Goal: Information Seeking & Learning: Check status

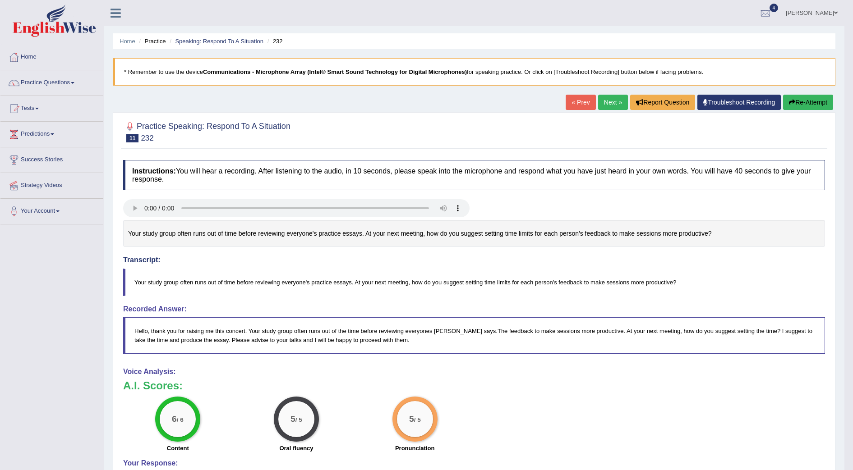
click at [395, 299] on div "Instructions: You will hear a recording. After listening to the audio, in 10 se…" at bounding box center [474, 372] width 706 height 433
click at [60, 84] on link "Practice Questions" at bounding box center [51, 81] width 103 height 23
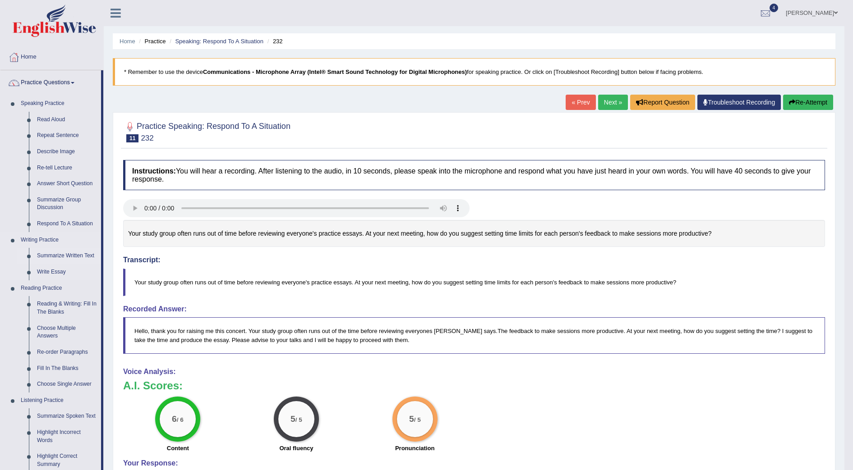
click at [82, 255] on link "Summarize Written Text" at bounding box center [67, 256] width 68 height 16
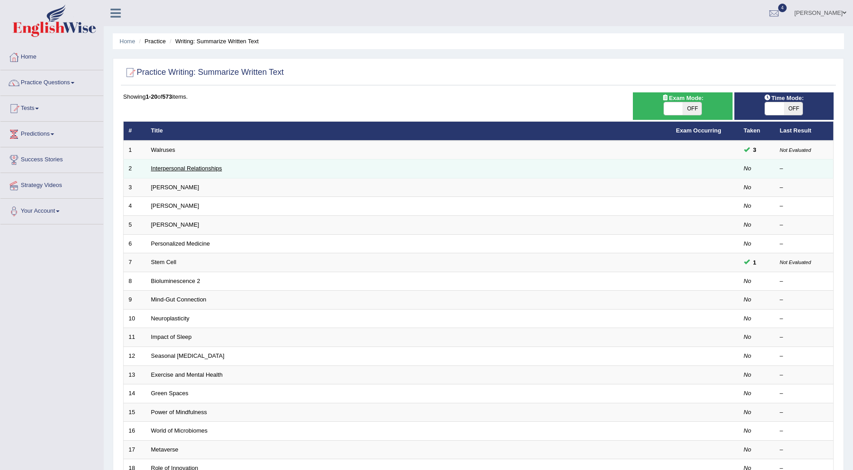
click at [164, 168] on link "Interpersonal Relationships" at bounding box center [186, 168] width 71 height 7
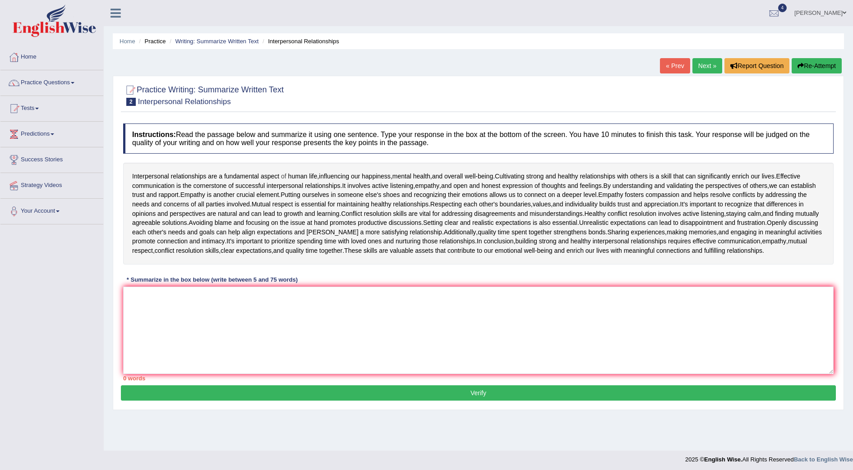
drag, startPoint x: 130, startPoint y: 176, endPoint x: 284, endPoint y: 177, distance: 154.2
click at [284, 177] on div "Interpersonal relationships are a fundamental aspect of human life , influencin…" at bounding box center [478, 213] width 710 height 101
click at [414, 310] on textarea at bounding box center [478, 330] width 710 height 87
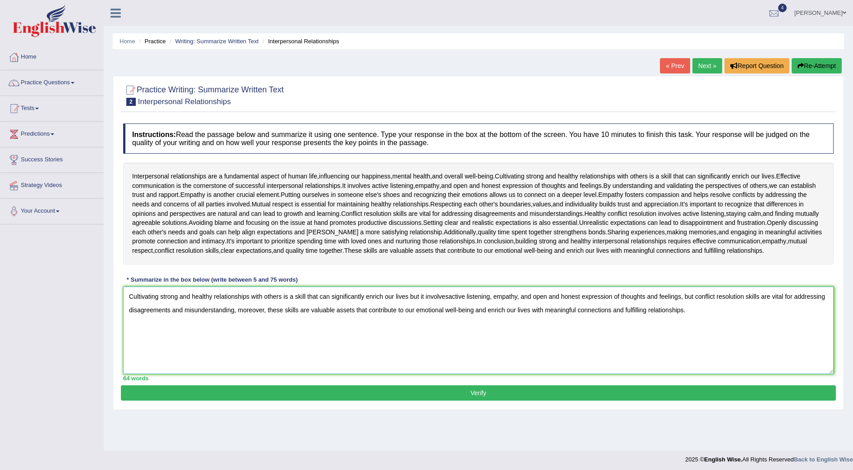
type textarea "Cultivating strong and healthy relationships with others is a skill that can si…"
click at [494, 391] on button "Verify" at bounding box center [478, 392] width 715 height 15
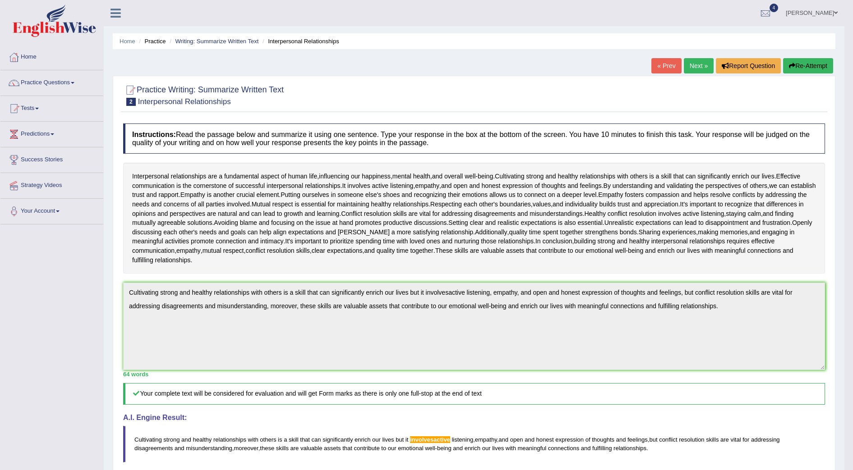
click at [696, 64] on link "Next »" at bounding box center [698, 65] width 30 height 15
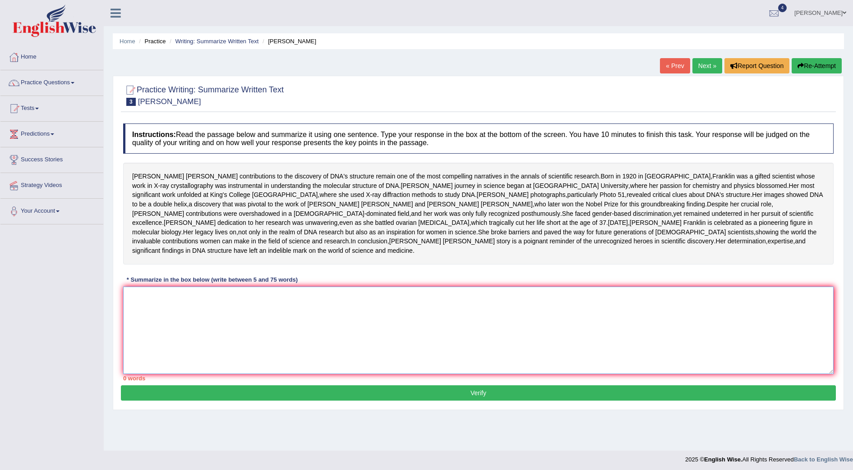
click at [330, 367] on textarea at bounding box center [478, 330] width 710 height 87
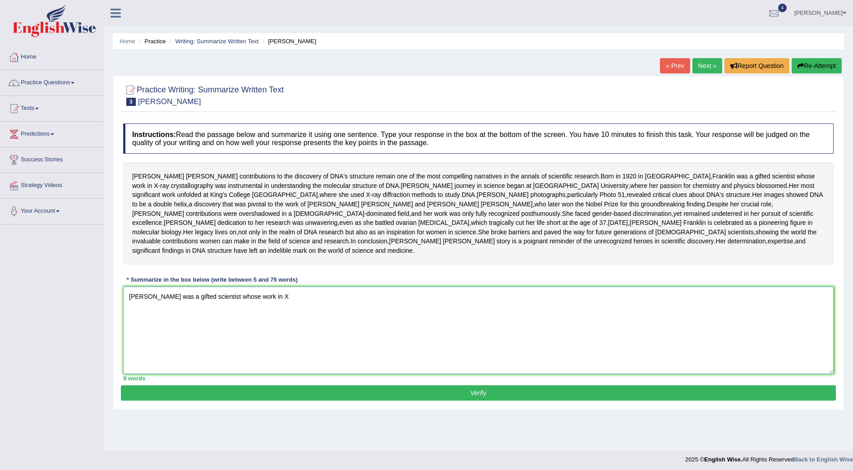
drag, startPoint x: 295, startPoint y: 363, endPoint x: 414, endPoint y: 446, distance: 144.8
click at [412, 410] on div "Practice Writing: Summarize Written Text 3 Rosalid Franklin Instructions: Read …" at bounding box center [478, 243] width 731 height 335
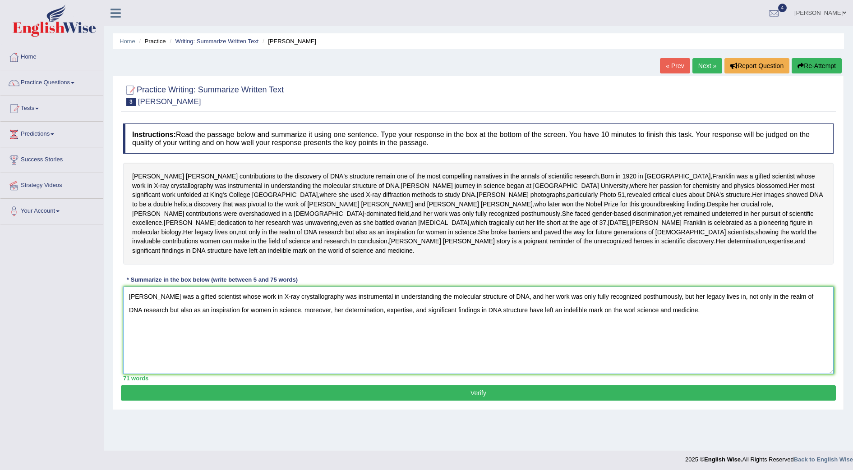
click at [712, 343] on textarea "Franklin was a gifted scientist whose work in X-ray crystallography was instrum…" at bounding box center [478, 330] width 710 height 87
type textarea "[PERSON_NAME] was a gifted scientist whose work in X-ray crystallography was in…"
click at [504, 401] on button "Verify" at bounding box center [478, 392] width 715 height 15
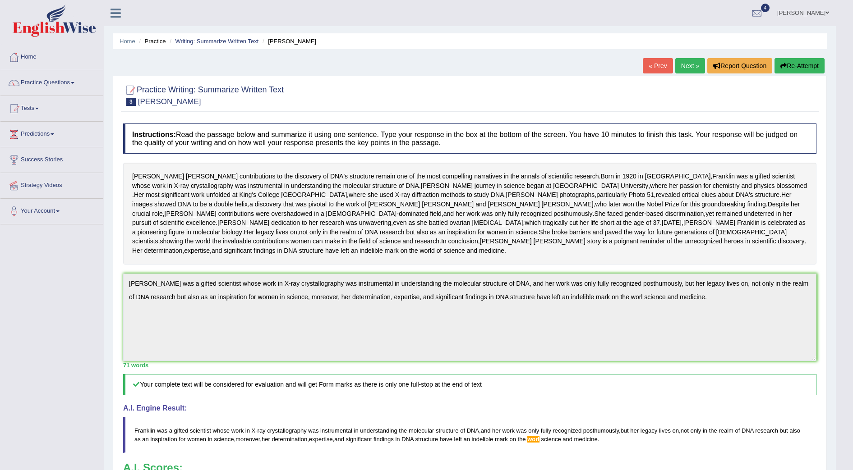
click at [114, 328] on div "Practice Writing: Summarize Written Text 3 Rosalid Franklin Instructions: Read …" at bounding box center [470, 335] width 714 height 518
click at [796, 68] on button "Re-Attempt" at bounding box center [799, 65] width 50 height 15
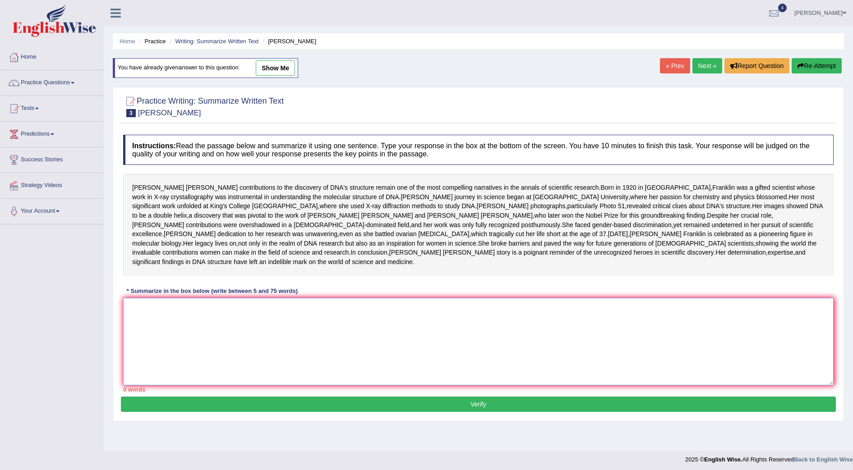
click at [315, 371] on textarea at bounding box center [478, 341] width 710 height 87
paste textarea "Franklin was a gifted scientist whose work in X-ray crystallography was instrum…"
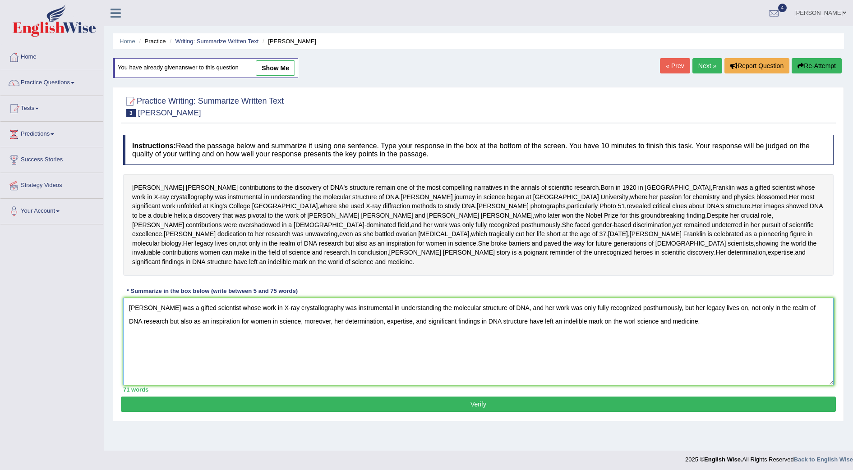
click at [593, 369] on textarea "Franklin was a gifted scientist whose work in X-ray crystallography was instrum…" at bounding box center [478, 341] width 710 height 87
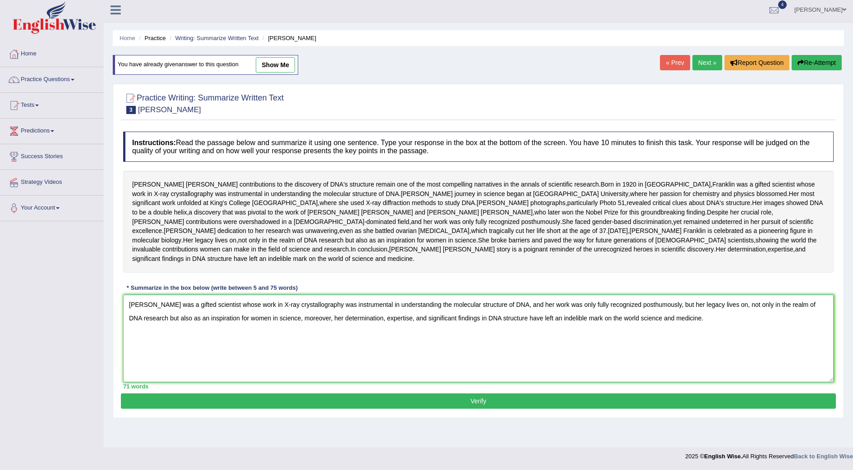
type textarea "Franklin was a gifted scientist whose work in X-ray crystallography was instrum…"
click at [524, 409] on button "Verify" at bounding box center [478, 401] width 715 height 15
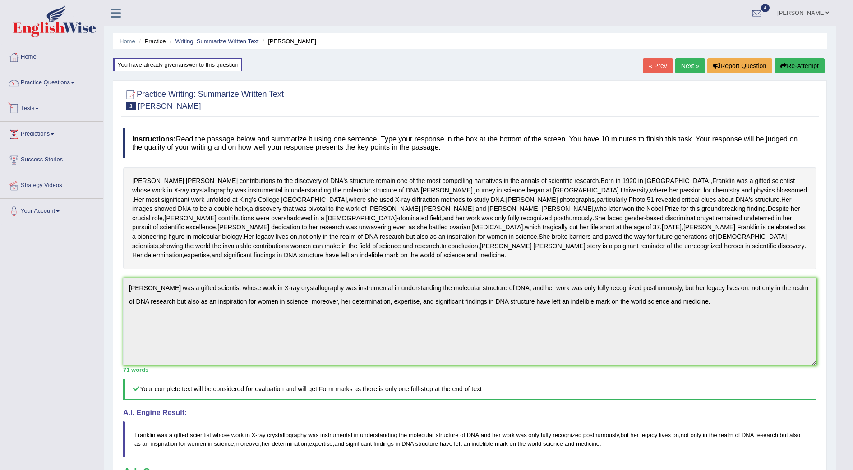
click at [39, 108] on span at bounding box center [37, 109] width 4 height 2
click at [75, 131] on link "Take Practice Sectional Test" at bounding box center [59, 129] width 84 height 16
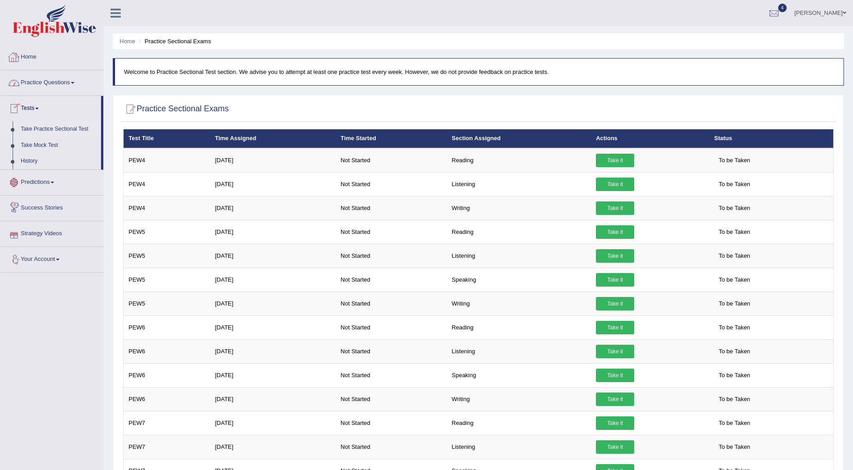
click at [37, 63] on link "Home" at bounding box center [51, 56] width 103 height 23
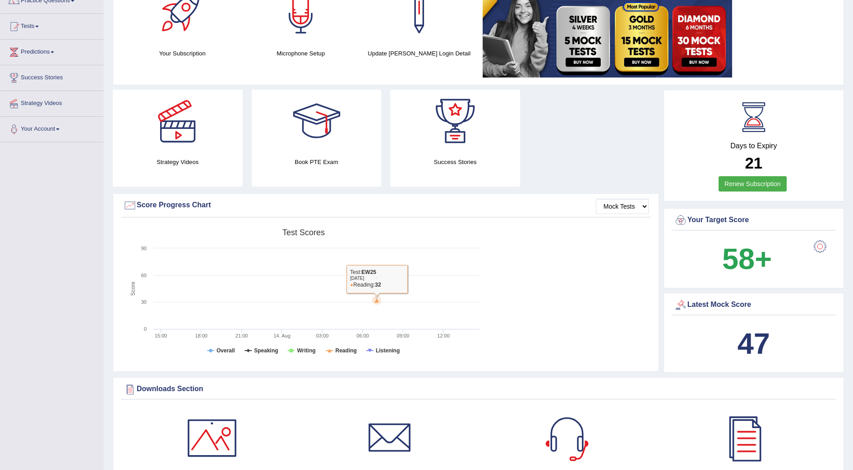
scroll to position [1040, 0]
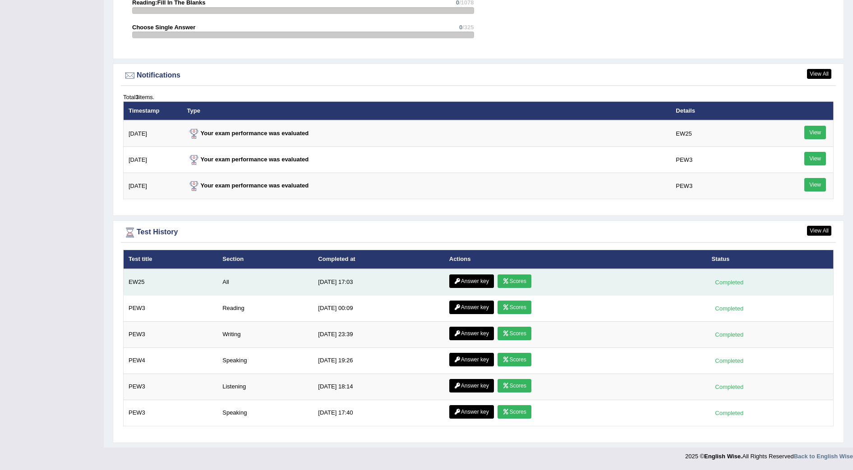
click at [522, 282] on link "Scores" at bounding box center [513, 282] width 33 height 14
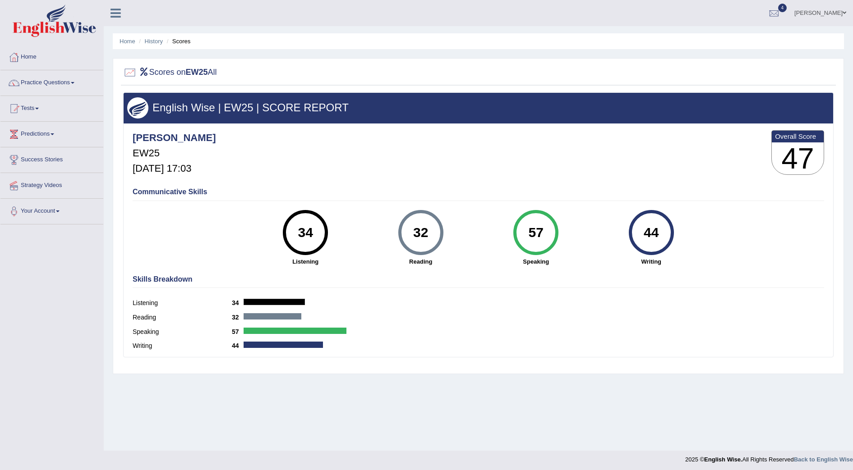
scroll to position [3, 0]
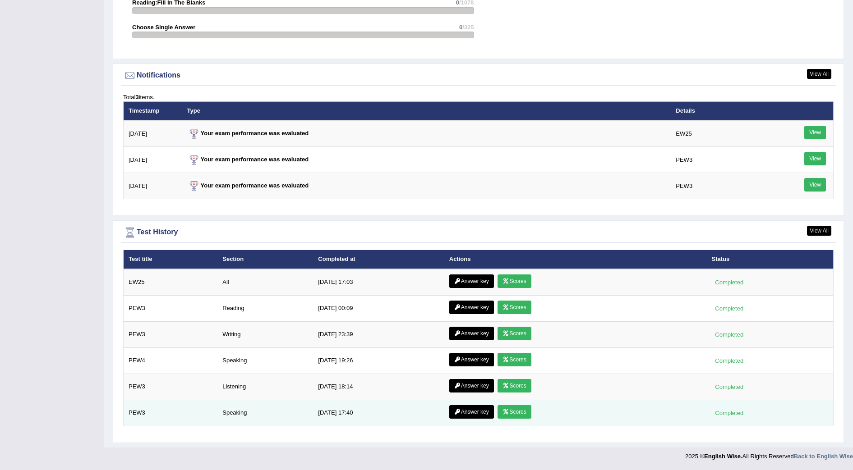
click at [513, 414] on link "Scores" at bounding box center [513, 412] width 33 height 14
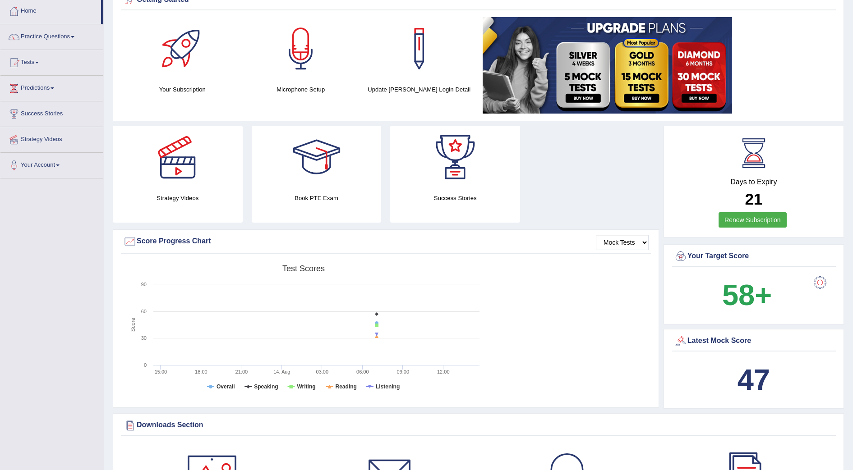
scroll to position [56, 0]
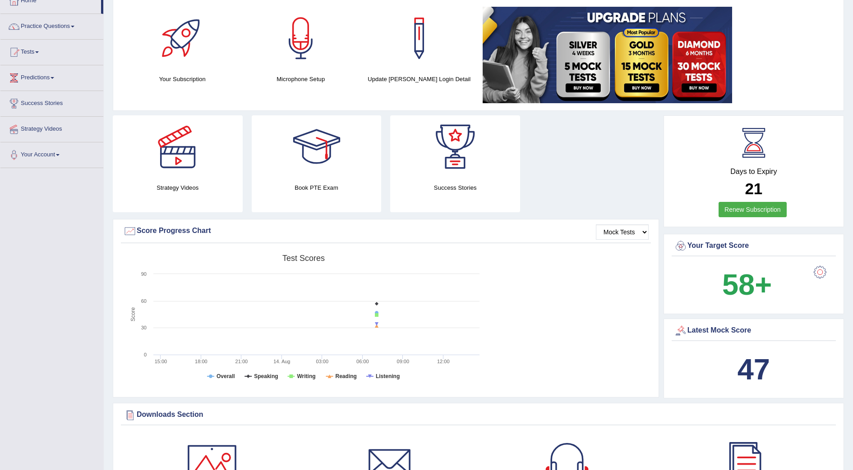
click at [820, 275] on div at bounding box center [820, 272] width 18 height 18
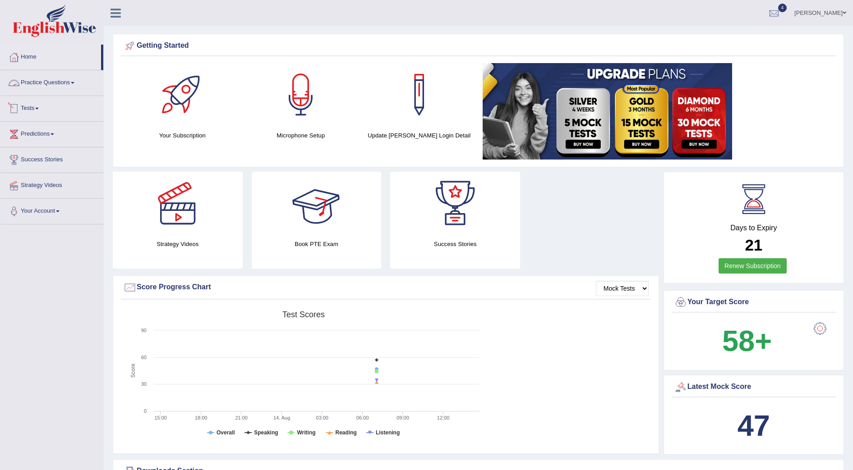
click at [57, 81] on link "Practice Questions" at bounding box center [51, 81] width 103 height 23
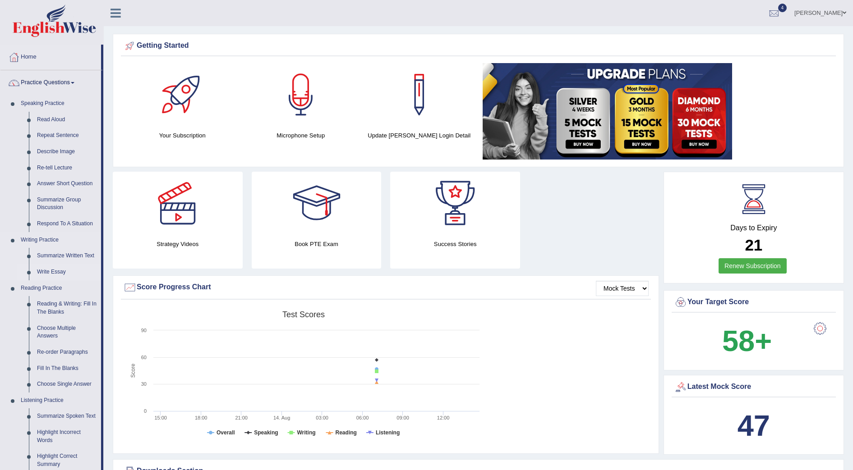
click at [57, 270] on link "Write Essay" at bounding box center [67, 272] width 68 height 16
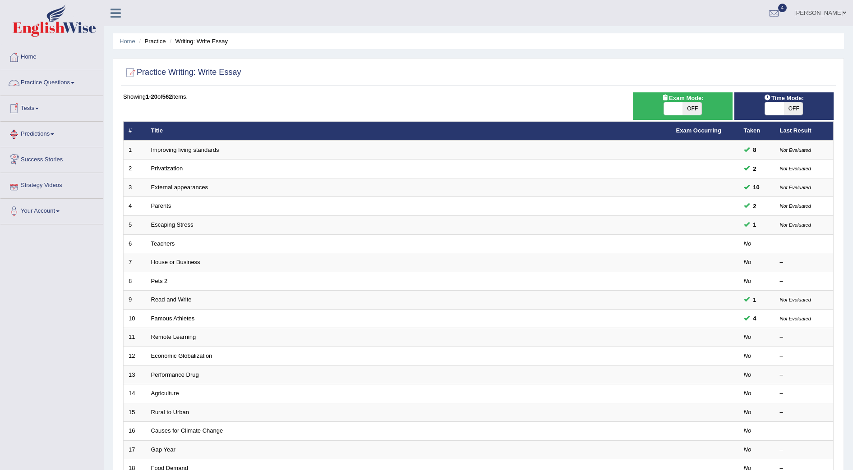
click at [34, 110] on link "Tests" at bounding box center [51, 107] width 103 height 23
click at [70, 127] on link "Take Practice Sectional Test" at bounding box center [59, 129] width 84 height 16
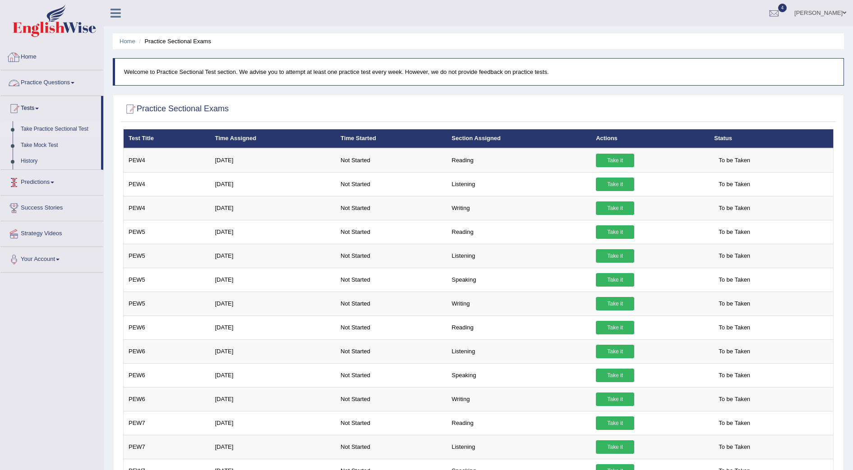
click at [62, 86] on link "Practice Questions" at bounding box center [51, 81] width 103 height 23
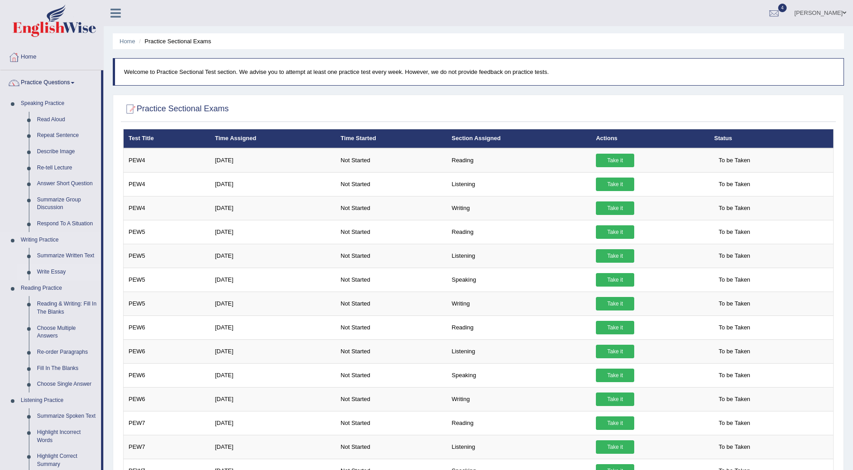
click at [52, 269] on link "Write Essay" at bounding box center [67, 272] width 68 height 16
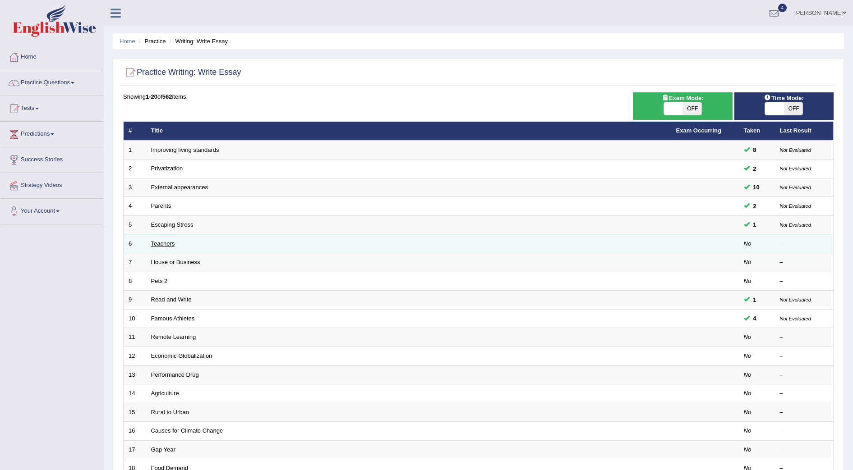
click at [161, 243] on link "Teachers" at bounding box center [163, 243] width 24 height 7
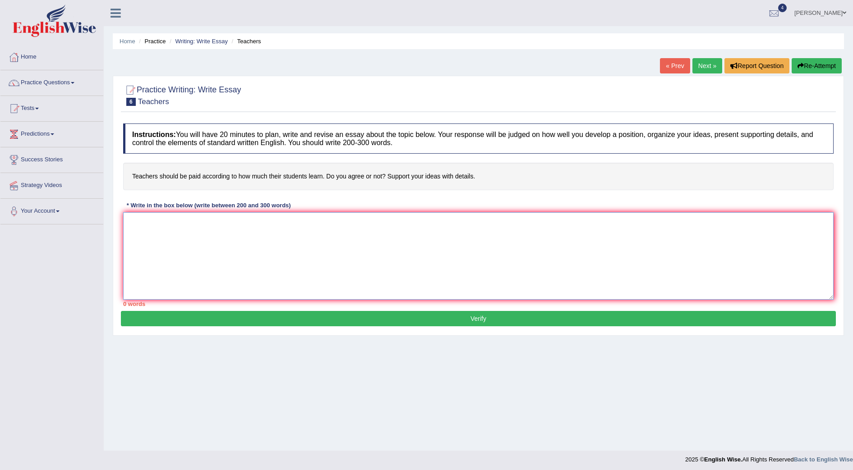
click at [161, 243] on textarea at bounding box center [478, 255] width 710 height 87
paste textarea "The increasing influence of [essay topic] on our lives has ignited numerous dis…"
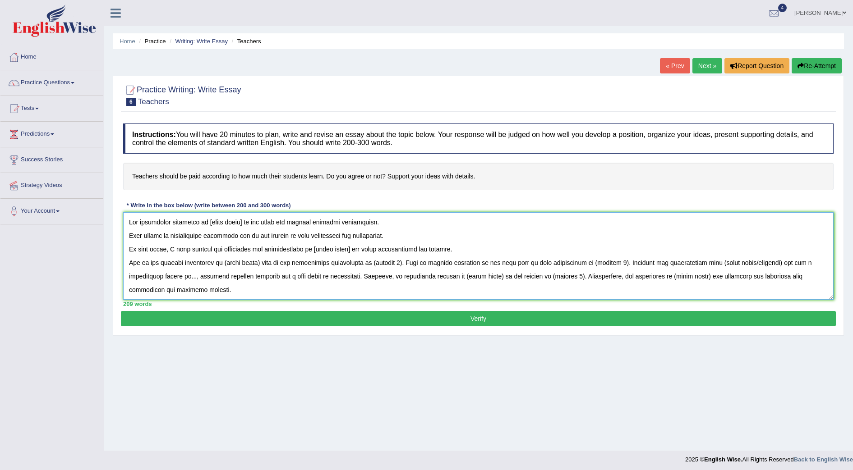
drag, startPoint x: 206, startPoint y: 224, endPoint x: 241, endPoint y: 224, distance: 35.2
click at [241, 224] on textarea at bounding box center [478, 255] width 710 height 87
drag, startPoint x: 224, startPoint y: 263, endPoint x: 259, endPoint y: 263, distance: 35.2
click at [259, 263] on textarea at bounding box center [478, 255] width 710 height 87
drag, startPoint x: 312, startPoint y: 248, endPoint x: 347, endPoint y: 250, distance: 35.7
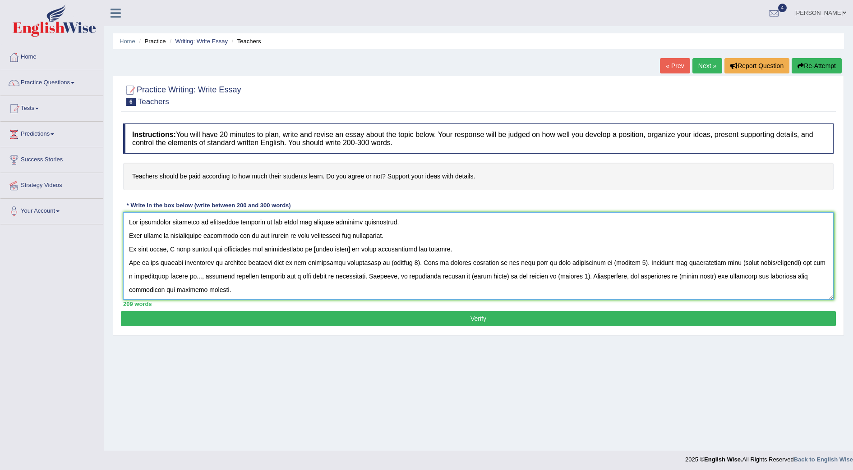
click at [347, 250] on textarea at bounding box center [478, 255] width 710 height 87
click at [313, 250] on textarea at bounding box center [478, 255] width 710 height 87
drag, startPoint x: 312, startPoint y: 250, endPoint x: 358, endPoint y: 249, distance: 46.4
click at [358, 249] on textarea at bounding box center [478, 255] width 710 height 87
click at [34, 387] on div "Toggle navigation Home Practice Questions Speaking Practice Read Aloud Repeat S…" at bounding box center [426, 234] width 853 height 469
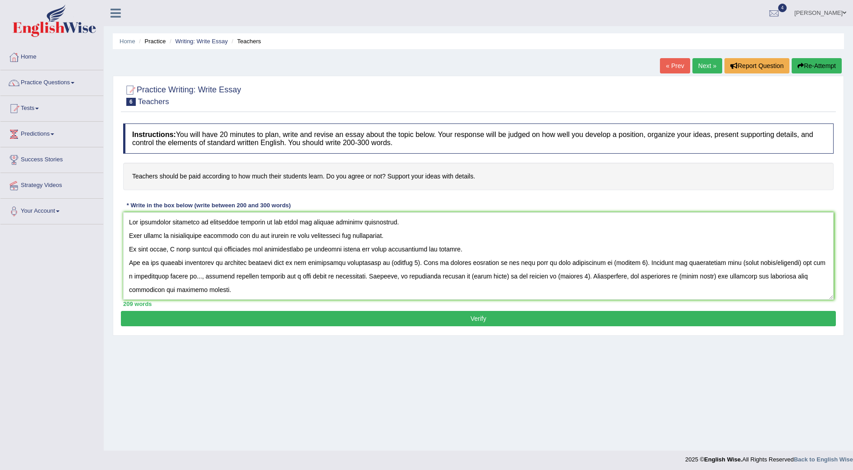
click at [20, 381] on div "Toggle navigation Home Practice Questions Speaking Practice Read Aloud Repeat S…" at bounding box center [426, 234] width 853 height 469
click at [361, 261] on textarea at bounding box center [478, 255] width 710 height 87
drag, startPoint x: 358, startPoint y: 248, endPoint x: 312, endPoint y: 249, distance: 46.0
click at [312, 249] on textarea at bounding box center [478, 255] width 710 height 87
drag, startPoint x: 378, startPoint y: 262, endPoint x: 406, endPoint y: 261, distance: 28.0
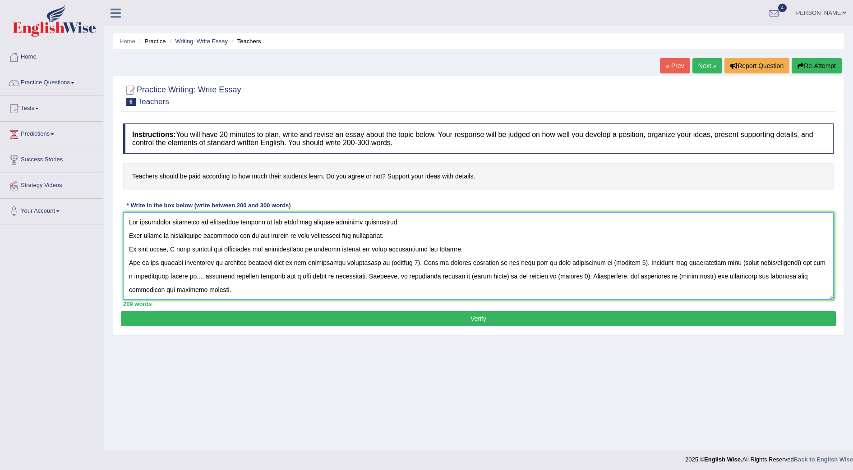
click at [406, 261] on textarea at bounding box center [478, 255] width 710 height 87
click at [272, 261] on textarea at bounding box center [478, 255] width 710 height 87
drag, startPoint x: 379, startPoint y: 261, endPoint x: 407, endPoint y: 265, distance: 28.2
click at [407, 265] on textarea at bounding box center [478, 255] width 710 height 87
drag, startPoint x: 206, startPoint y: 223, endPoint x: 258, endPoint y: 225, distance: 51.9
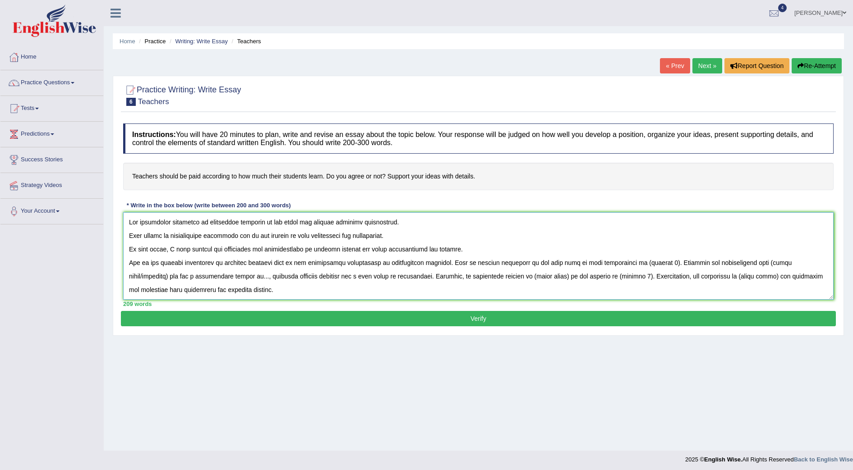
click at [258, 225] on textarea at bounding box center [478, 255] width 710 height 87
drag, startPoint x: 738, startPoint y: 264, endPoint x: 803, endPoint y: 261, distance: 65.4
click at [803, 261] on textarea at bounding box center [478, 255] width 710 height 87
paste textarea "professors salaries"
drag, startPoint x: 312, startPoint y: 246, endPoint x: 360, endPoint y: 248, distance: 47.8
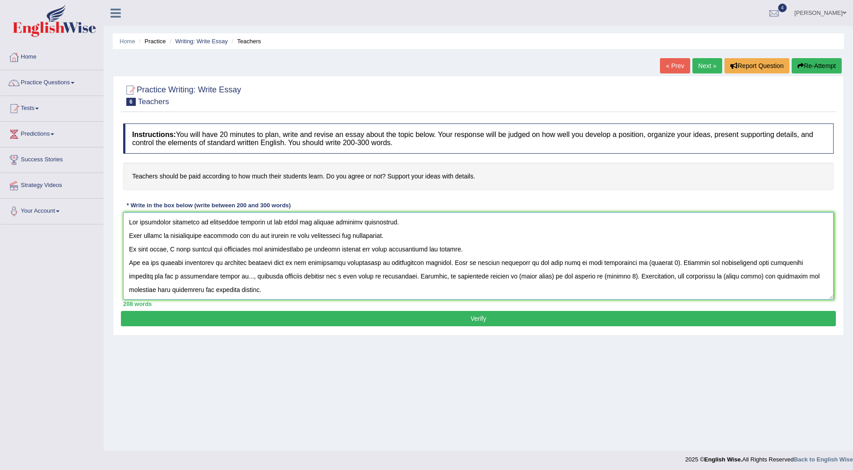
click at [360, 248] on textarea at bounding box center [478, 255] width 710 height 87
click at [358, 270] on textarea at bounding box center [478, 255] width 710 height 87
click at [359, 249] on textarea at bounding box center [478, 255] width 710 height 87
click at [333, 250] on textarea at bounding box center [478, 255] width 710 height 87
click at [363, 248] on textarea at bounding box center [478, 255] width 710 height 87
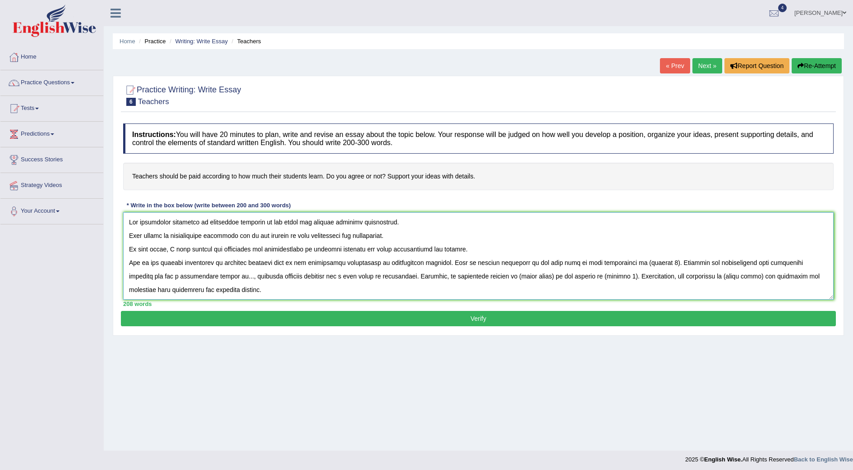
drag, startPoint x: 364, startPoint y: 249, endPoint x: 313, endPoint y: 251, distance: 51.4
click at [313, 251] on textarea at bounding box center [478, 255] width 710 height 87
drag, startPoint x: 461, startPoint y: 277, endPoint x: 497, endPoint y: 277, distance: 36.1
click at [497, 277] on textarea at bounding box center [478, 255] width 710 height 87
paste textarea "teachers payments"
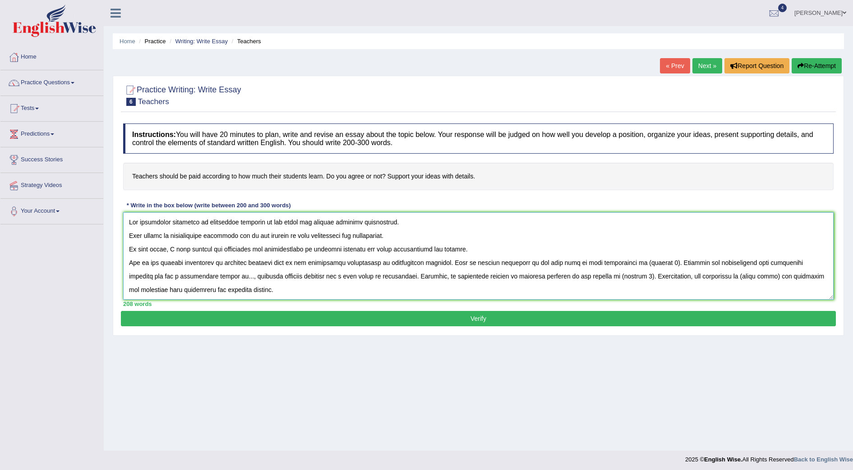
drag, startPoint x: 224, startPoint y: 263, endPoint x: 272, endPoint y: 263, distance: 48.2
click at [272, 263] on textarea at bounding box center [478, 255] width 710 height 87
click at [271, 272] on textarea at bounding box center [478, 255] width 710 height 87
drag, startPoint x: 248, startPoint y: 262, endPoint x: 223, endPoint y: 262, distance: 24.3
click at [223, 262] on textarea at bounding box center [478, 255] width 710 height 87
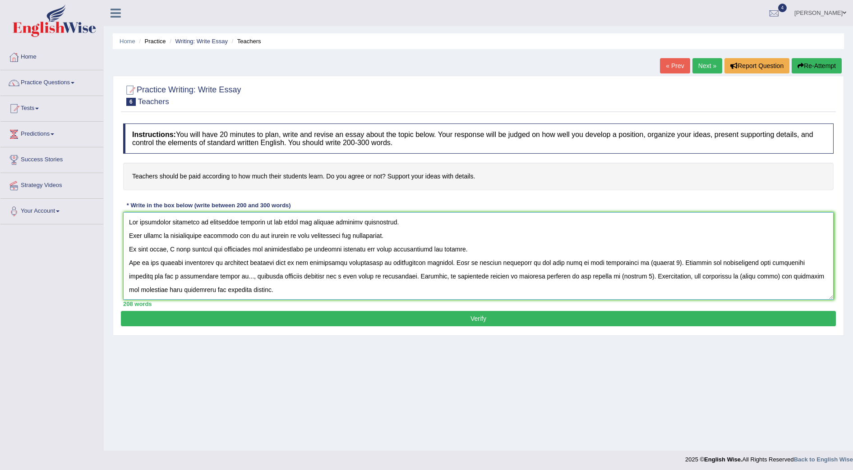
drag, startPoint x: 224, startPoint y: 261, endPoint x: 279, endPoint y: 262, distance: 55.0
click at [279, 262] on textarea at bounding box center [478, 255] width 710 height 87
click at [243, 272] on textarea at bounding box center [478, 255] width 710 height 87
drag, startPoint x: 254, startPoint y: 262, endPoint x: 223, endPoint y: 260, distance: 31.6
click at [223, 260] on textarea at bounding box center [478, 255] width 710 height 87
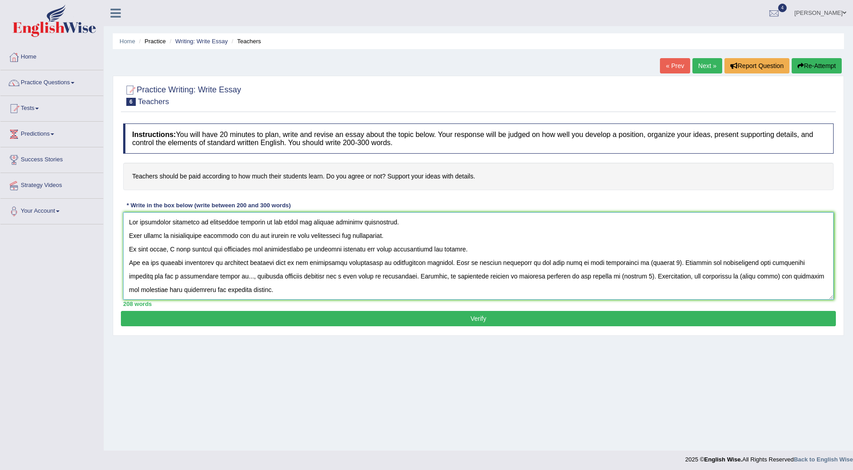
click at [223, 260] on textarea at bounding box center [478, 255] width 710 height 87
drag, startPoint x: 255, startPoint y: 262, endPoint x: 223, endPoint y: 261, distance: 32.1
click at [223, 261] on textarea at bounding box center [478, 255] width 710 height 87
drag, startPoint x: 224, startPoint y: 261, endPoint x: 278, endPoint y: 259, distance: 54.1
click at [278, 259] on textarea at bounding box center [478, 255] width 710 height 87
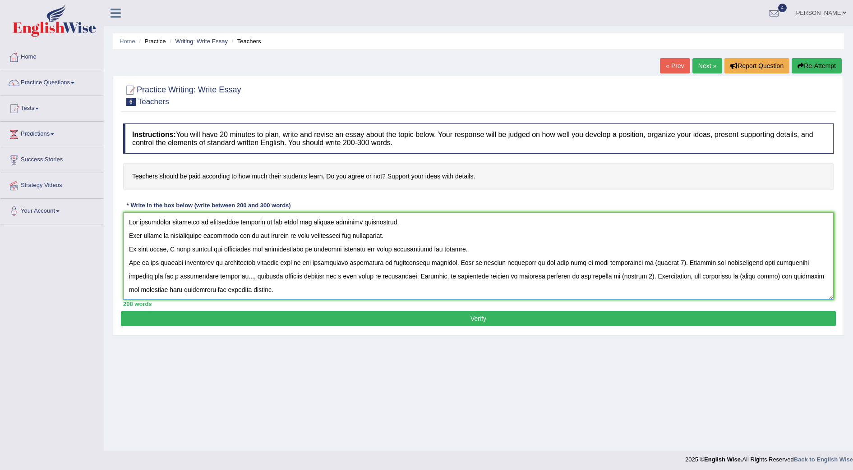
drag, startPoint x: 692, startPoint y: 276, endPoint x: 728, endPoint y: 279, distance: 36.2
click at [728, 279] on textarea at bounding box center [478, 255] width 710 height 87
paste textarea "instructors payslips"
drag, startPoint x: 207, startPoint y: 223, endPoint x: 260, endPoint y: 222, distance: 52.7
click at [260, 222] on textarea at bounding box center [478, 255] width 710 height 87
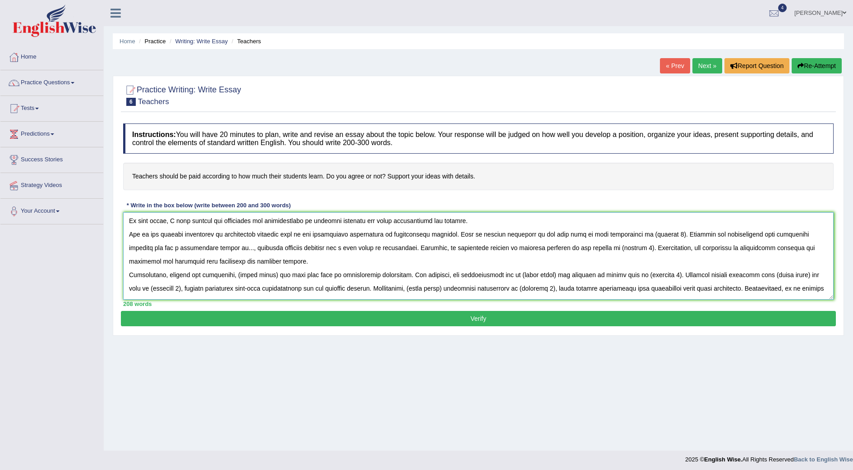
scroll to position [41, 0]
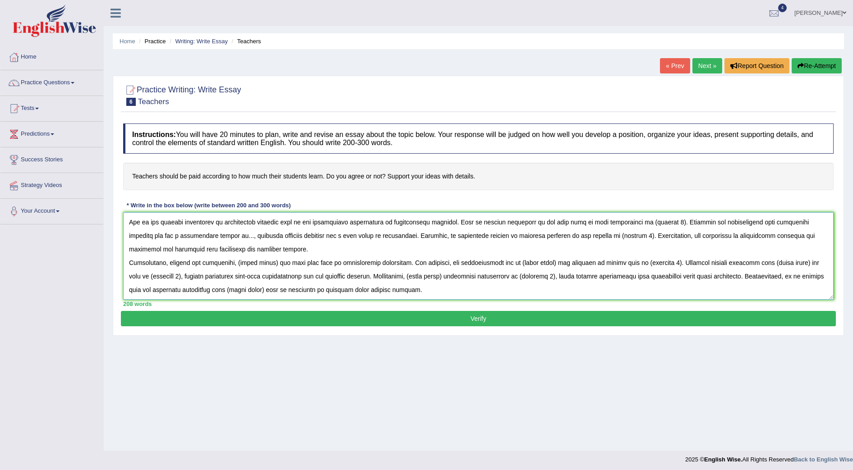
drag, startPoint x: 234, startPoint y: 262, endPoint x: 269, endPoint y: 264, distance: 35.2
click at [269, 264] on textarea at bounding box center [478, 255] width 710 height 87
paste textarea "professors salaries"
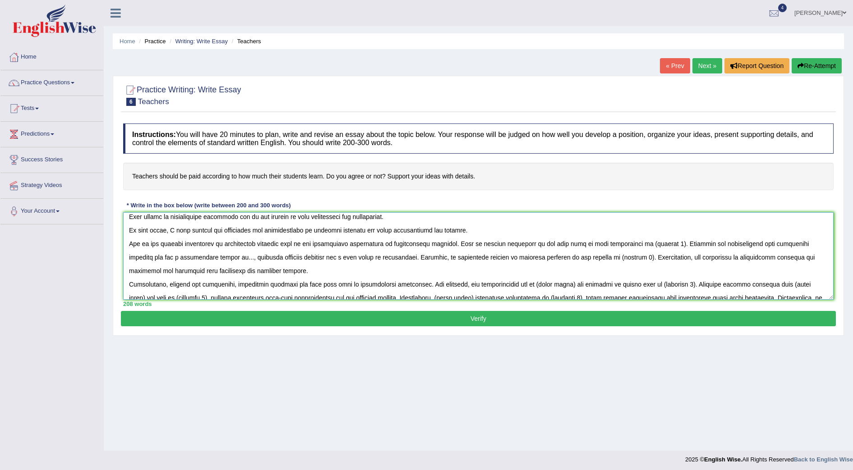
scroll to position [0, 0]
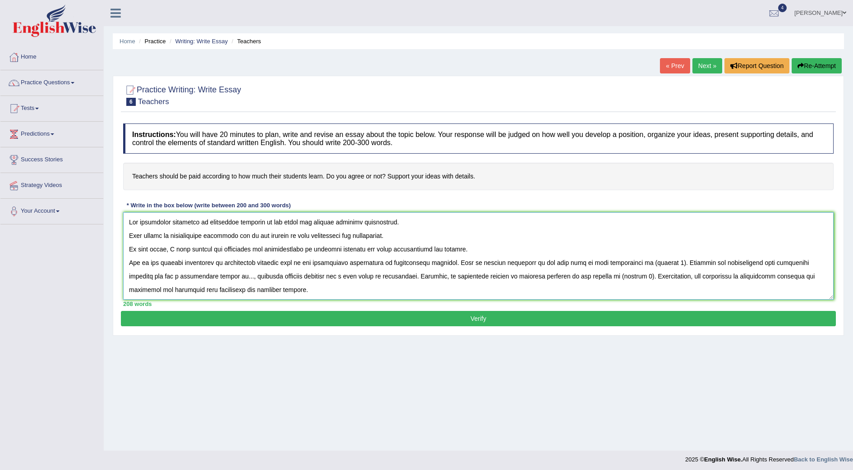
drag, startPoint x: 313, startPoint y: 249, endPoint x: 365, endPoint y: 251, distance: 51.9
click at [365, 251] on textarea at bounding box center [478, 255] width 710 height 87
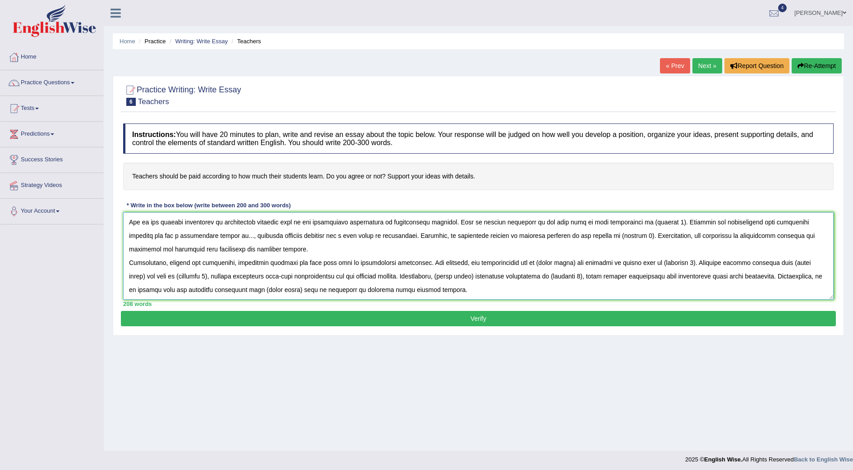
scroll to position [3, 0]
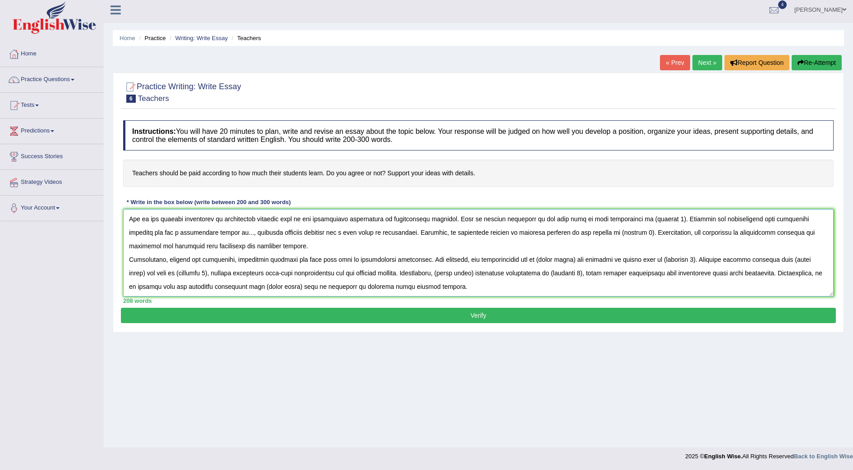
drag, startPoint x: 523, startPoint y: 261, endPoint x: 559, endPoint y: 261, distance: 36.1
click at [559, 261] on textarea at bounding box center [478, 252] width 710 height 87
paste textarea "teachers payments"
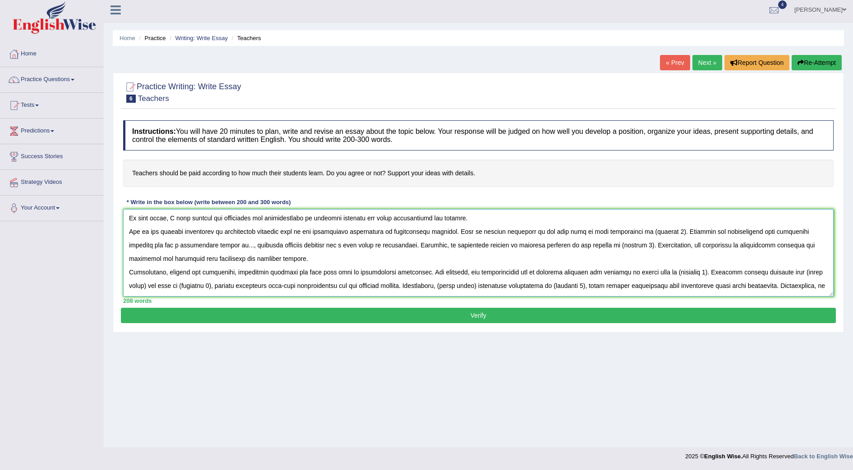
scroll to position [20, 0]
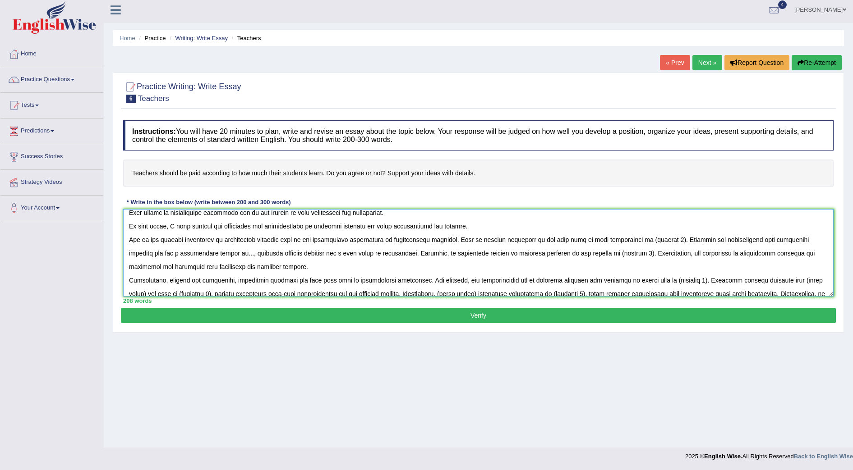
drag, startPoint x: 224, startPoint y: 219, endPoint x: 278, endPoint y: 239, distance: 57.5
click at [278, 239] on textarea at bounding box center [478, 252] width 710 height 87
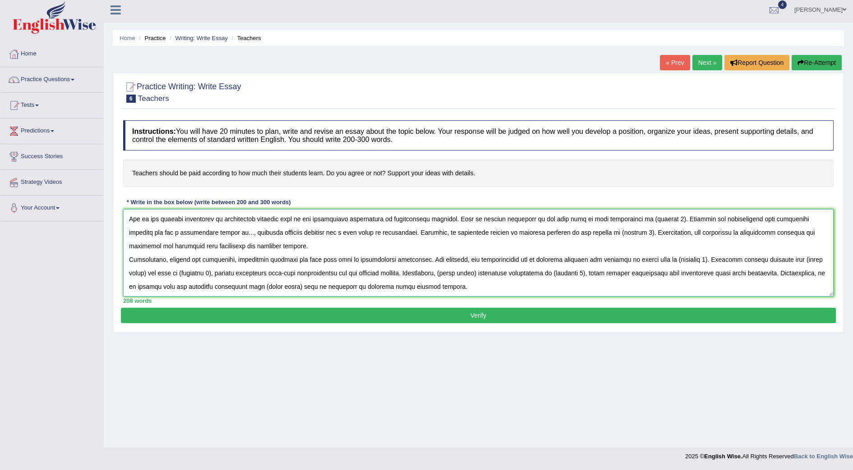
drag, startPoint x: 794, startPoint y: 261, endPoint x: 804, endPoint y: 260, distance: 10.4
click at [804, 260] on textarea at bounding box center [478, 252] width 710 height 87
drag, startPoint x: 792, startPoint y: 257, endPoint x: 145, endPoint y: 271, distance: 646.6
click at [145, 271] on textarea at bounding box center [478, 252] width 710 height 87
paste textarea "instructors payslips"
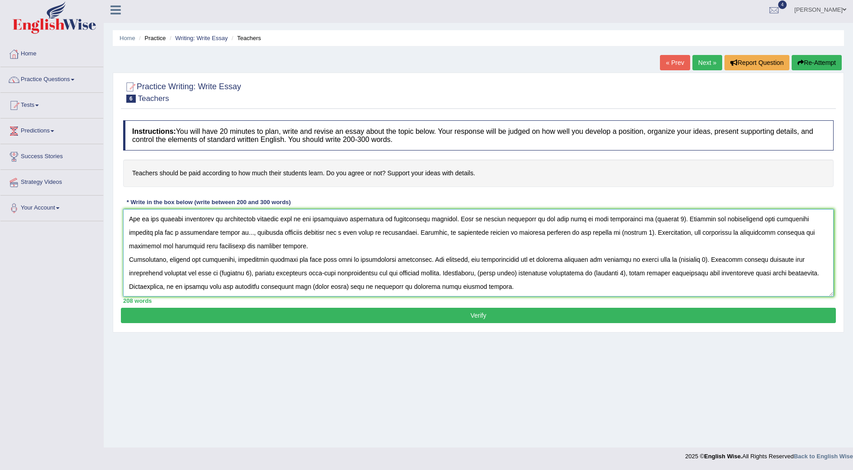
drag, startPoint x: 743, startPoint y: 219, endPoint x: 772, endPoint y: 218, distance: 28.9
click at [772, 218] on textarea at bounding box center [478, 252] width 710 height 87
click at [749, 220] on textarea at bounding box center [478, 252] width 710 height 87
drag, startPoint x: 745, startPoint y: 220, endPoint x: 798, endPoint y: 220, distance: 52.7
click at [798, 220] on textarea at bounding box center [478, 252] width 710 height 87
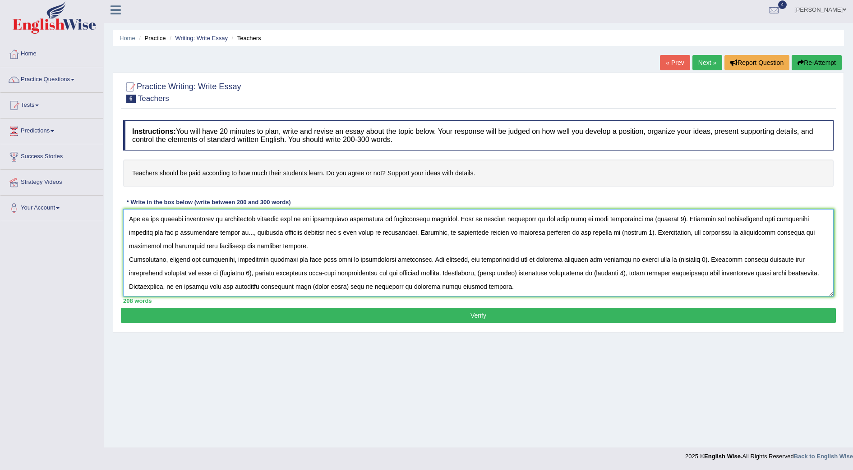
drag, startPoint x: 485, startPoint y: 273, endPoint x: 521, endPoint y: 273, distance: 36.1
click at [521, 273] on textarea at bounding box center [478, 252] width 710 height 87
paste textarea "professors salaries"
drag, startPoint x: 474, startPoint y: 231, endPoint x: 527, endPoint y: 233, distance: 52.8
click at [527, 233] on textarea at bounding box center [478, 252] width 710 height 87
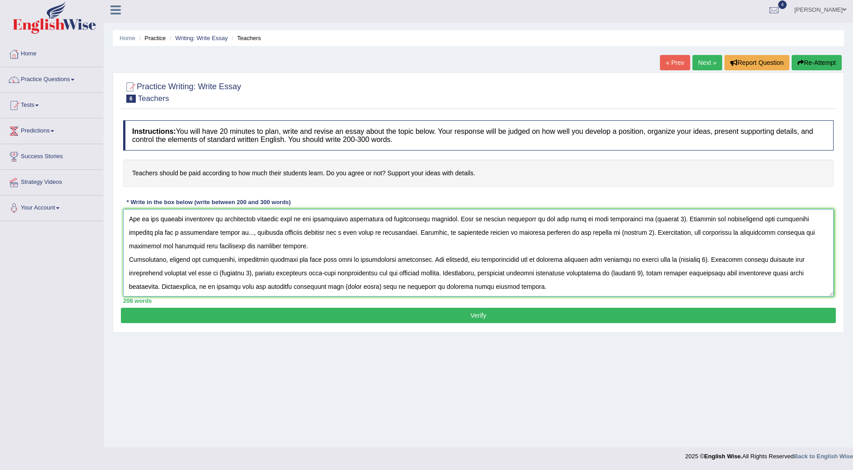
drag, startPoint x: 333, startPoint y: 286, endPoint x: 367, endPoint y: 286, distance: 34.7
click at [367, 286] on textarea at bounding box center [478, 252] width 710 height 87
paste textarea "teachers payments"
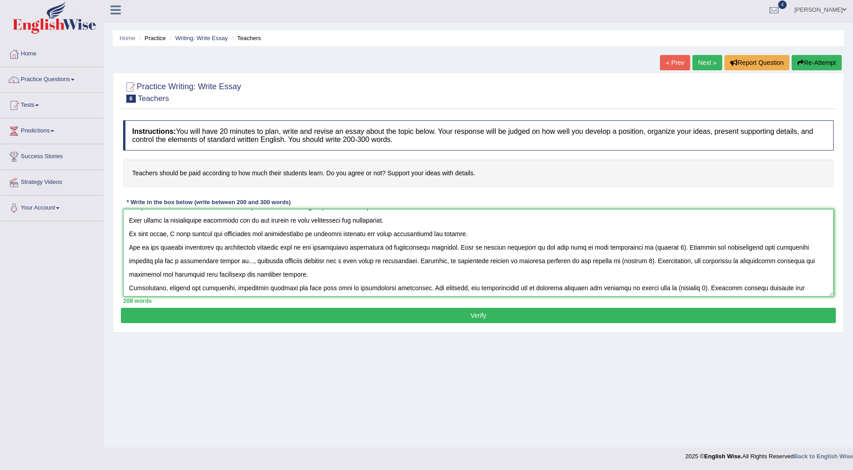
scroll to position [0, 0]
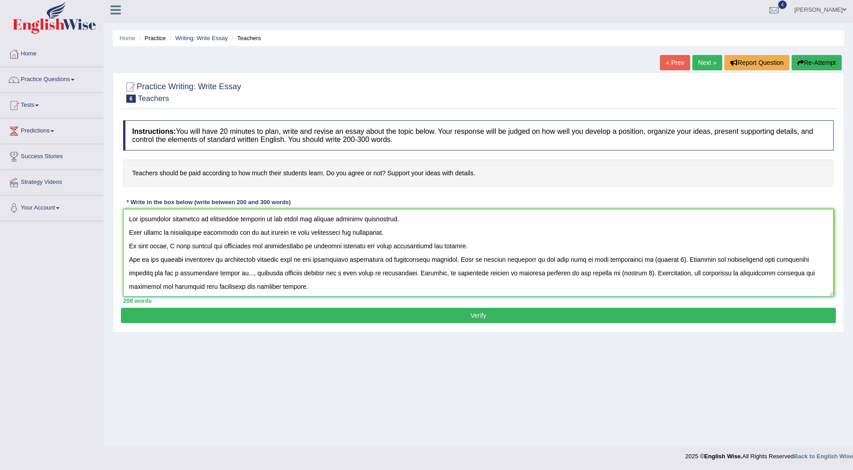
drag, startPoint x: 443, startPoint y: 258, endPoint x: 419, endPoint y: 258, distance: 23.9
click at [419, 258] on textarea at bounding box center [478, 252] width 710 height 87
drag, startPoint x: 594, startPoint y: 260, endPoint x: 623, endPoint y: 258, distance: 29.3
click at [623, 258] on textarea at bounding box center [478, 252] width 710 height 87
drag, startPoint x: 212, startPoint y: 275, endPoint x: 206, endPoint y: 275, distance: 5.9
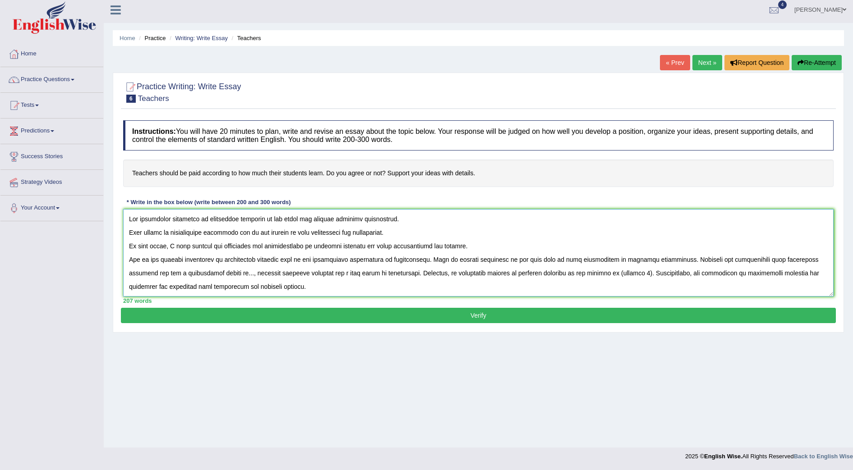
click at [206, 275] on textarea at bounding box center [478, 252] width 710 height 87
drag, startPoint x: 611, startPoint y: 273, endPoint x: 639, endPoint y: 273, distance: 28.0
click at [639, 273] on textarea at bounding box center [478, 252] width 710 height 87
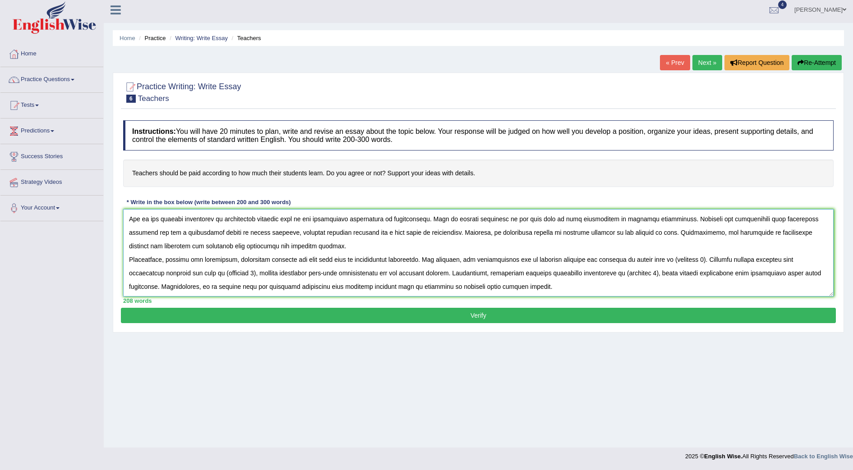
drag, startPoint x: 663, startPoint y: 261, endPoint x: 698, endPoint y: 260, distance: 35.2
click at [698, 260] on textarea at bounding box center [478, 252] width 710 height 87
drag, startPoint x: 219, startPoint y: 274, endPoint x: 256, endPoint y: 274, distance: 37.0
click at [256, 274] on textarea at bounding box center [478, 252] width 710 height 87
drag, startPoint x: 239, startPoint y: 272, endPoint x: 220, endPoint y: 272, distance: 19.4
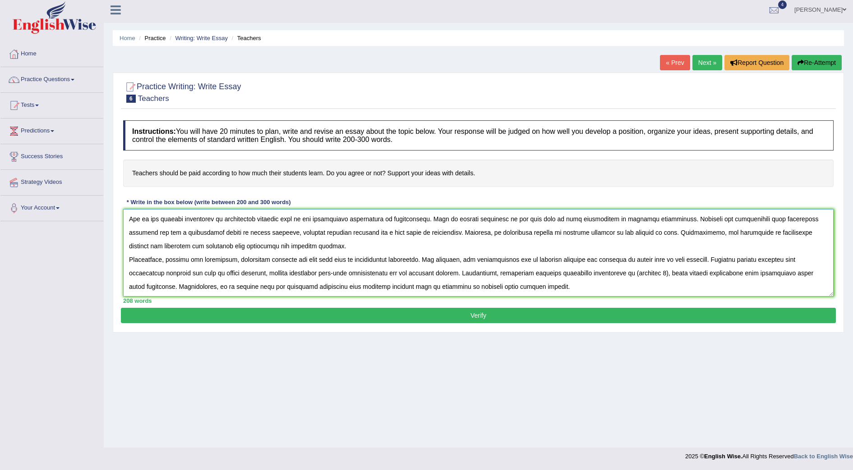
click at [220, 272] on textarea at bounding box center [478, 252] width 710 height 87
click at [239, 275] on textarea at bounding box center [478, 252] width 710 height 87
click at [264, 272] on textarea at bounding box center [478, 252] width 710 height 87
drag, startPoint x: 243, startPoint y: 273, endPoint x: 264, endPoint y: 275, distance: 20.8
click at [264, 275] on textarea at bounding box center [478, 252] width 710 height 87
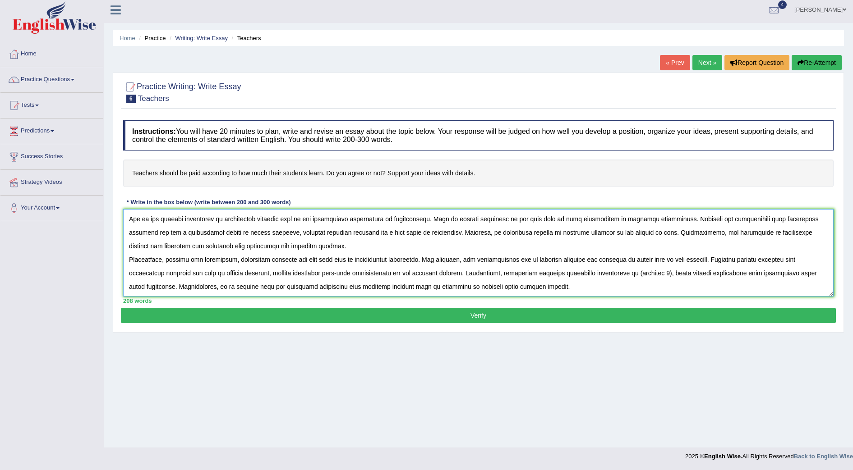
drag, startPoint x: 619, startPoint y: 272, endPoint x: 656, endPoint y: 270, distance: 37.0
click at [656, 270] on textarea at bounding box center [478, 252] width 710 height 87
click at [619, 272] on textarea at bounding box center [478, 252] width 710 height 87
type textarea "The increasing influence of professors salaries on our lives has ignited numero…"
click at [481, 312] on button "Verify" at bounding box center [478, 315] width 715 height 15
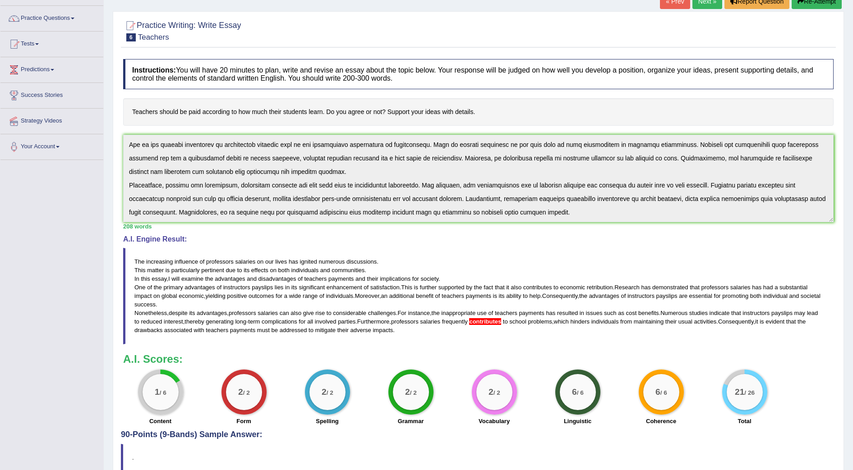
scroll to position [0, 0]
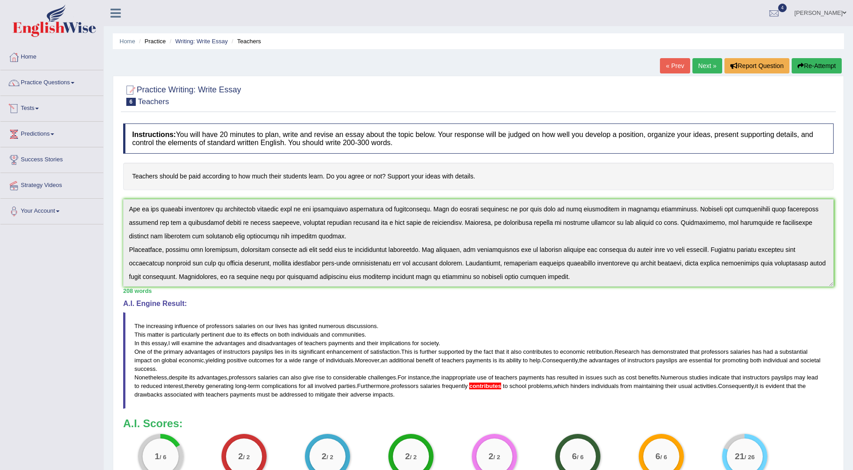
click at [30, 106] on link "Tests" at bounding box center [51, 107] width 103 height 23
click at [61, 129] on link "Take Practice Sectional Test" at bounding box center [59, 129] width 84 height 16
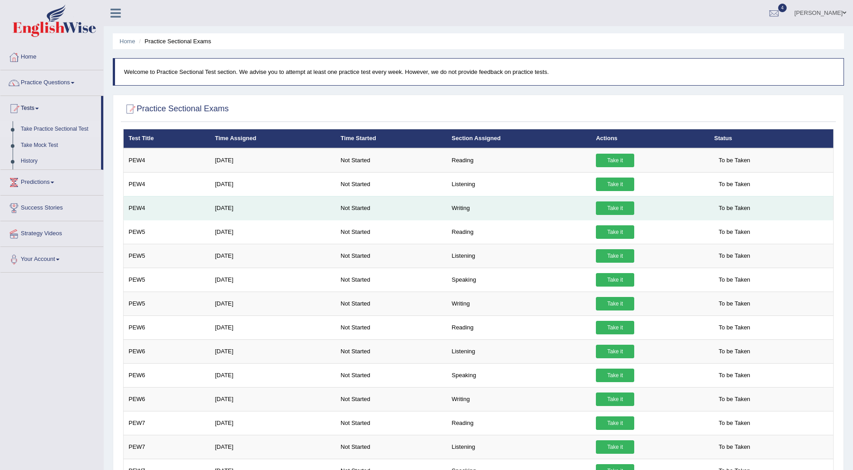
click at [611, 209] on link "Take it" at bounding box center [615, 209] width 38 height 14
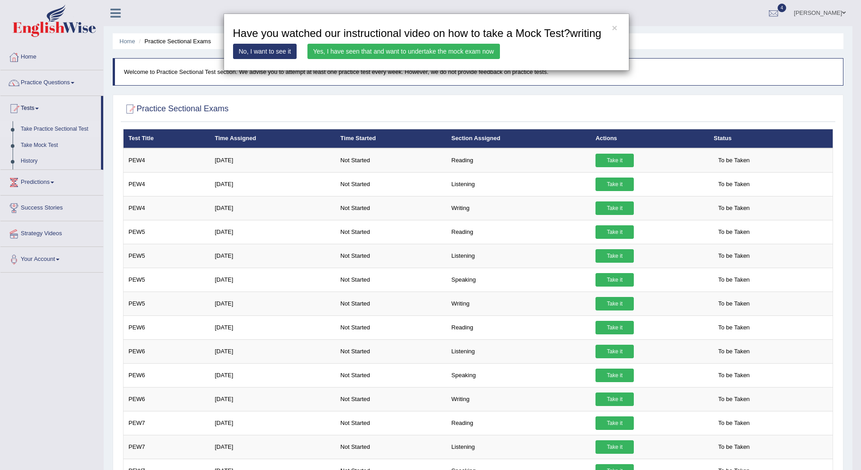
click at [447, 54] on link "Yes, I have seen that and want to undertake the mock exam now" at bounding box center [403, 51] width 193 height 15
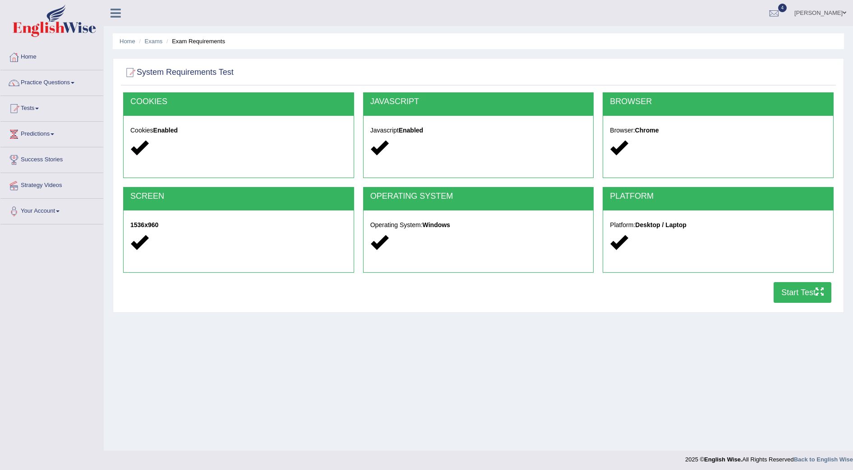
click at [790, 289] on button "Start Test" at bounding box center [802, 292] width 58 height 21
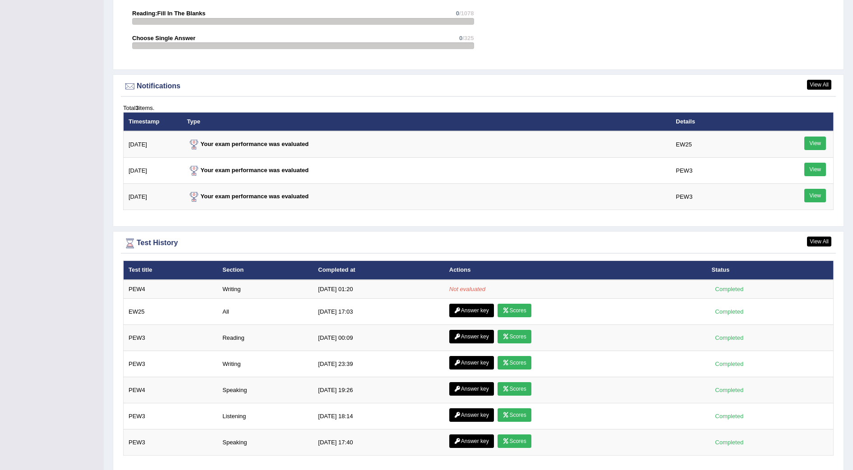
scroll to position [1059, 0]
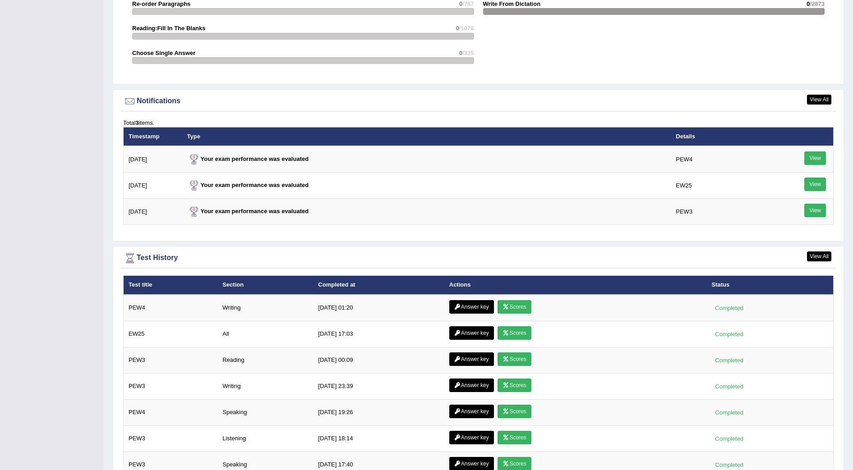
scroll to position [1066, 0]
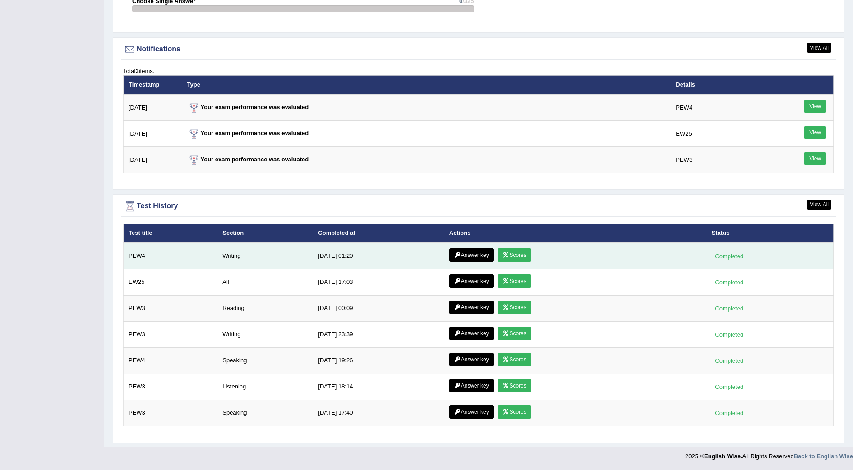
click at [521, 252] on link "Scores" at bounding box center [513, 255] width 33 height 14
click at [466, 255] on link "Answer key" at bounding box center [471, 255] width 45 height 14
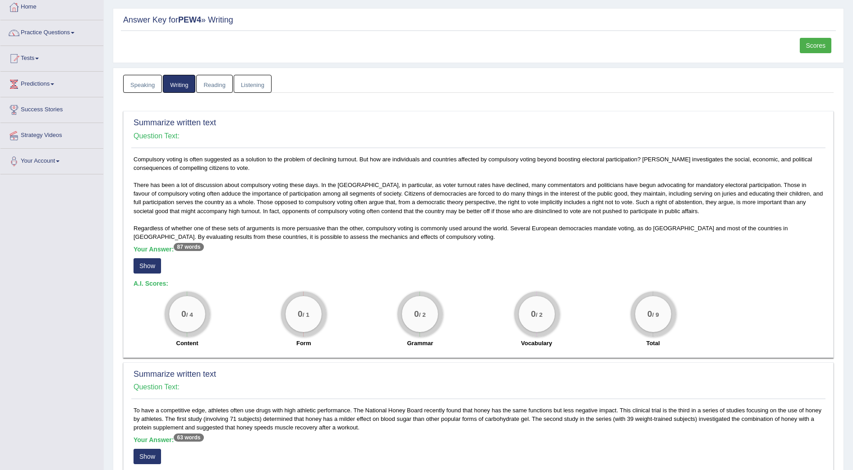
scroll to position [51, 0]
click at [156, 266] on button "Show" at bounding box center [147, 264] width 28 height 15
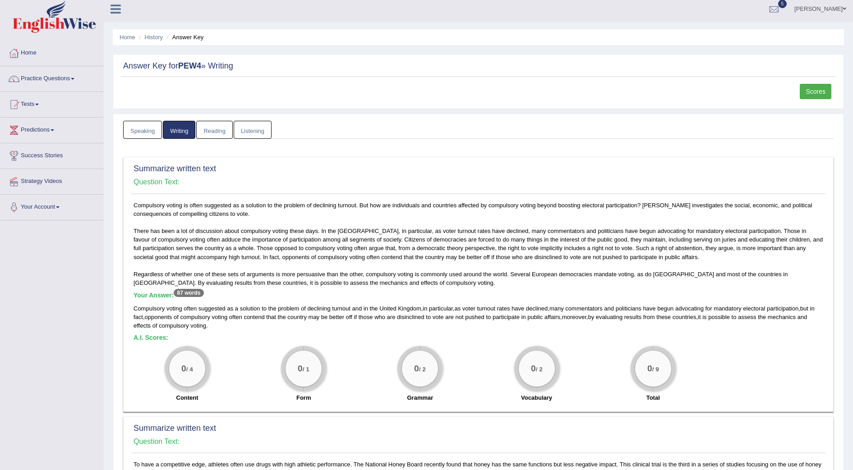
scroll to position [0, 0]
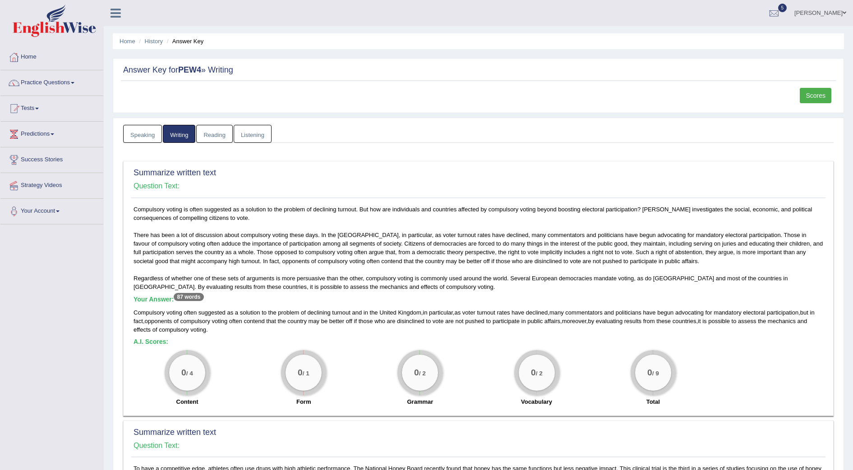
click at [210, 138] on link "Reading" at bounding box center [214, 134] width 36 height 18
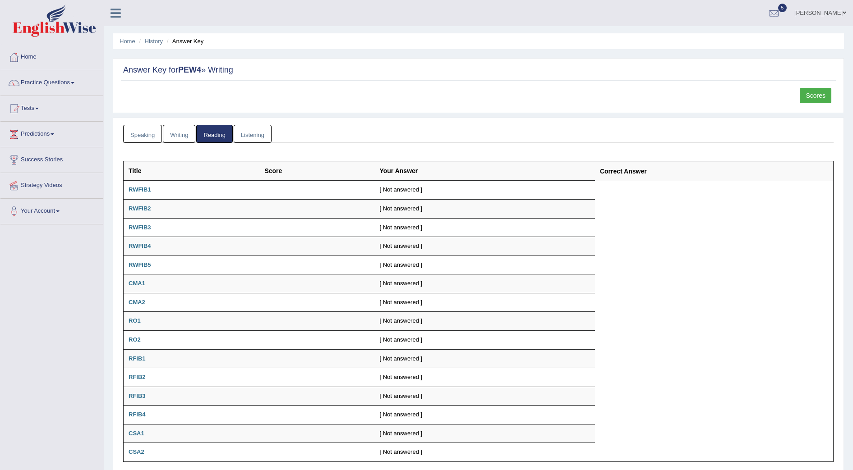
click at [175, 131] on link "Writing" at bounding box center [179, 134] width 32 height 18
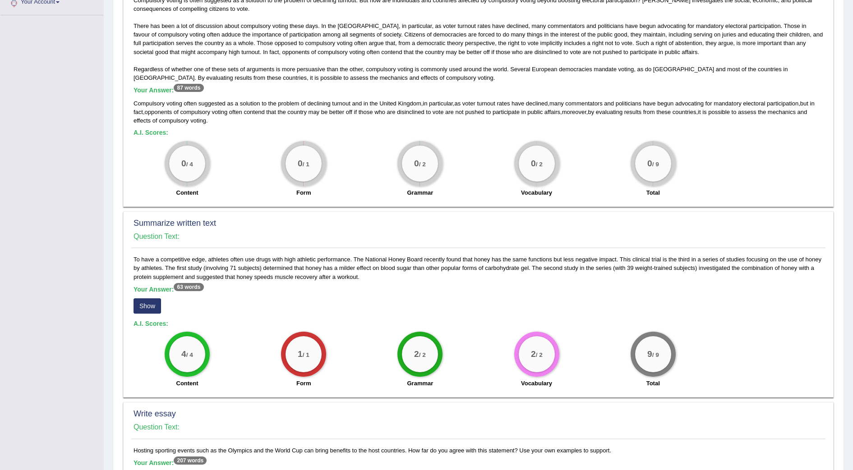
scroll to position [203, 0]
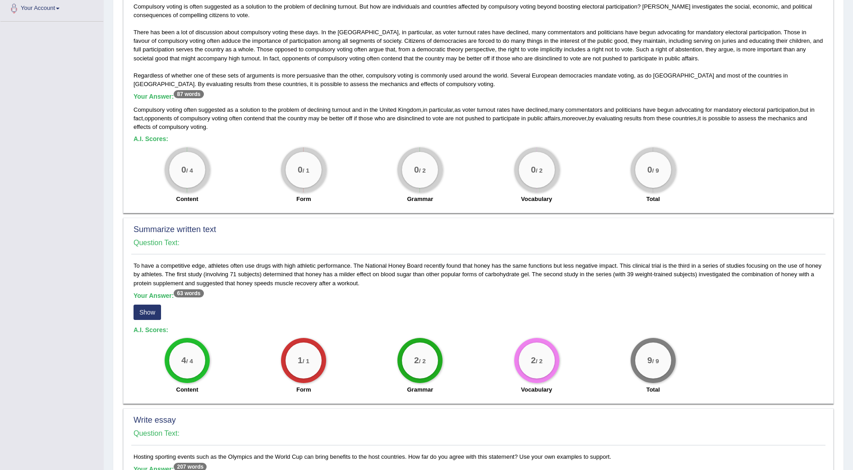
click at [148, 310] on button "Show" at bounding box center [147, 312] width 28 height 15
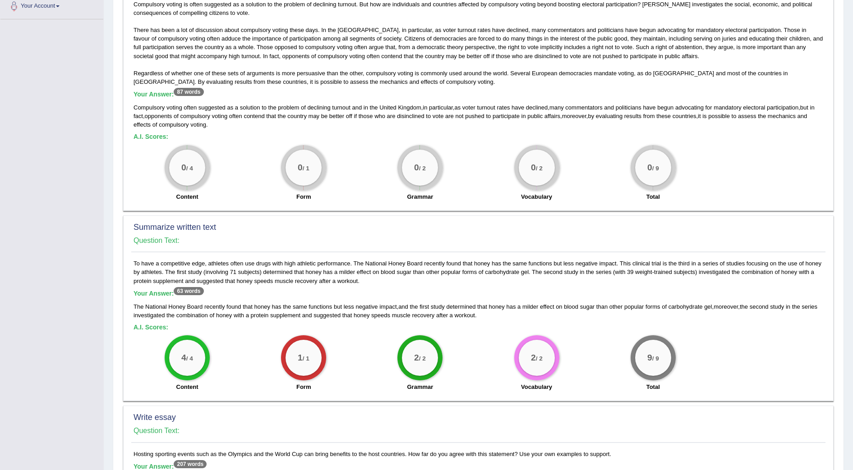
scroll to position [45, 0]
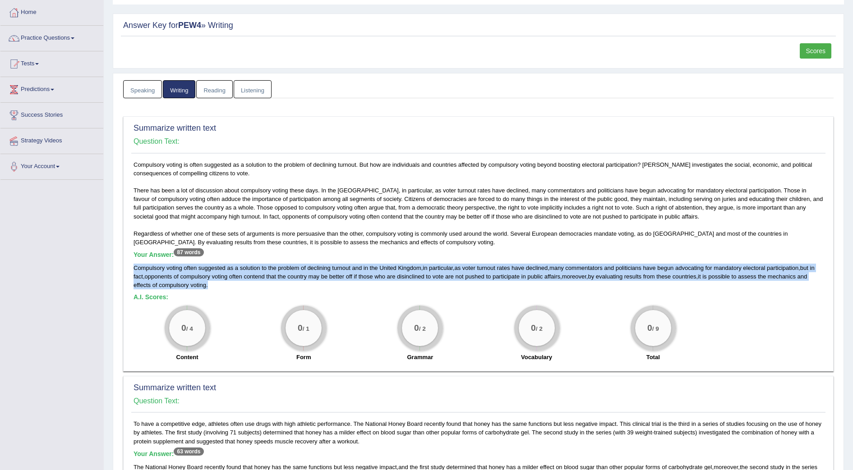
drag, startPoint x: 135, startPoint y: 268, endPoint x: 212, endPoint y: 285, distance: 78.9
click at [212, 285] on div "Compulsory voting often suggested as a solution to the problem of declining tur…" at bounding box center [477, 277] width 689 height 26
drag, startPoint x: 212, startPoint y: 285, endPoint x: 178, endPoint y: 266, distance: 39.1
copy div "Compulsory voting often suggested as a solution to the problem of declining tur…"
click at [70, 36] on link "Practice Questions" at bounding box center [51, 37] width 103 height 23
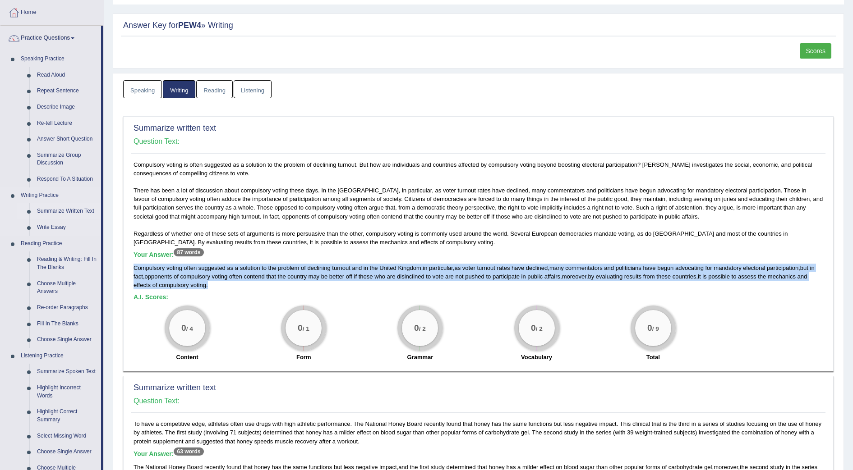
click at [68, 211] on link "Summarize Written Text" at bounding box center [67, 211] width 68 height 16
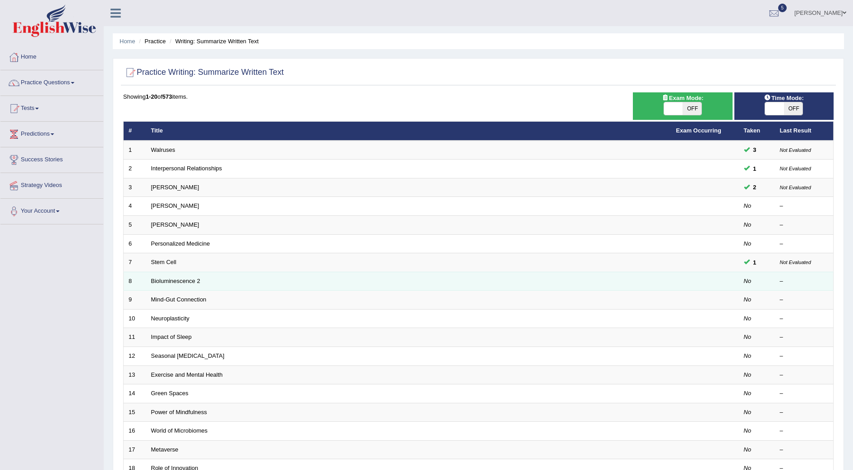
scroll to position [127, 0]
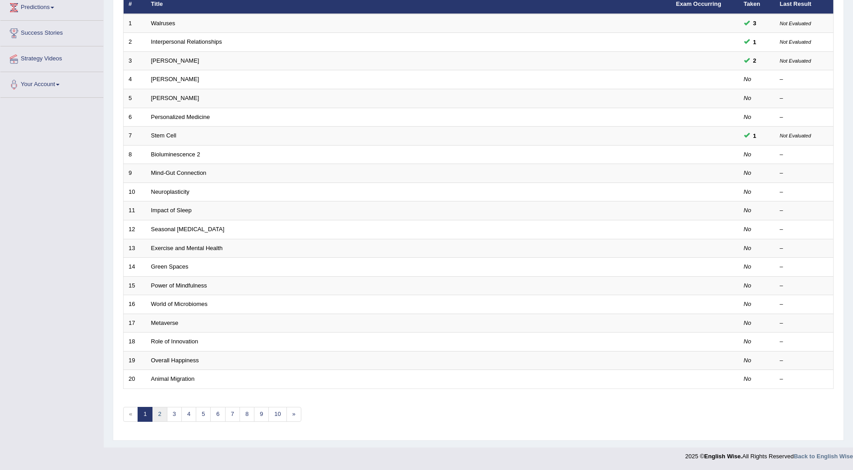
click at [161, 414] on link "2" at bounding box center [159, 414] width 15 height 15
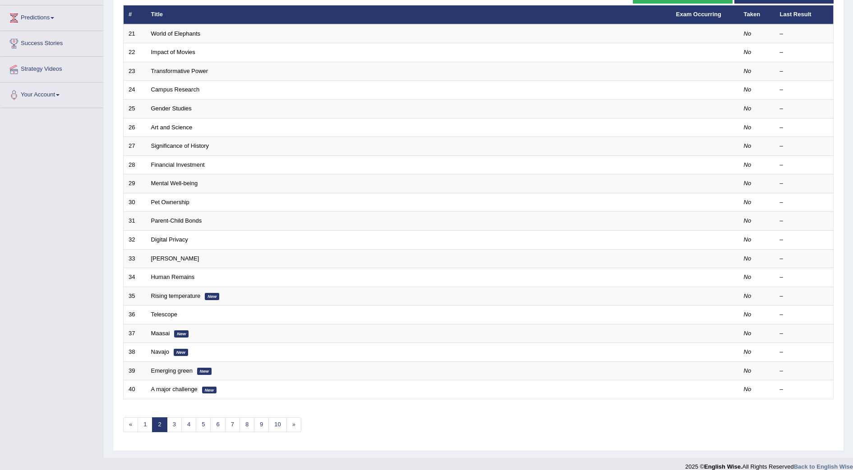
scroll to position [117, 0]
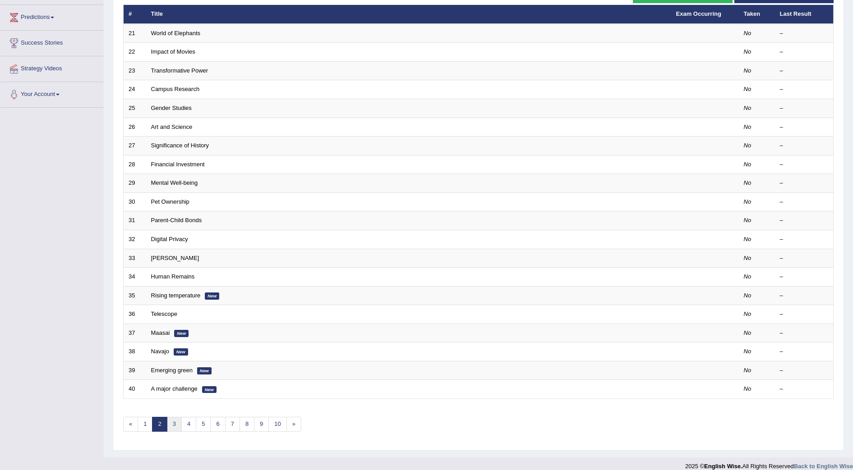
click at [174, 426] on link "3" at bounding box center [174, 424] width 15 height 15
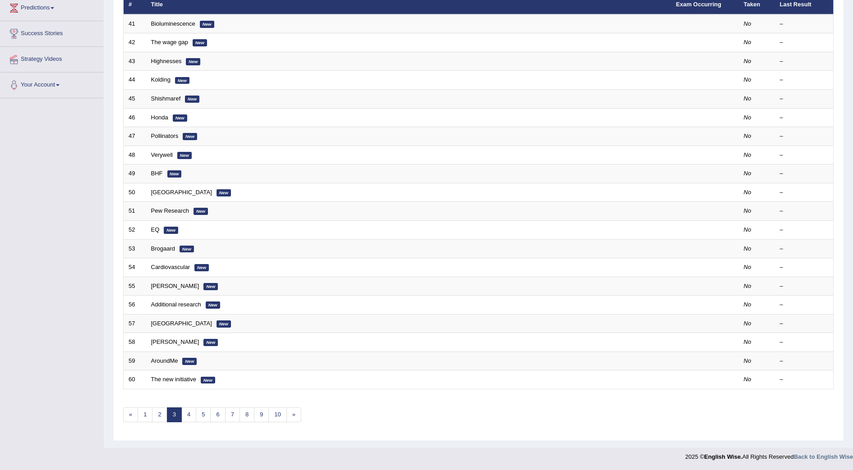
scroll to position [127, 0]
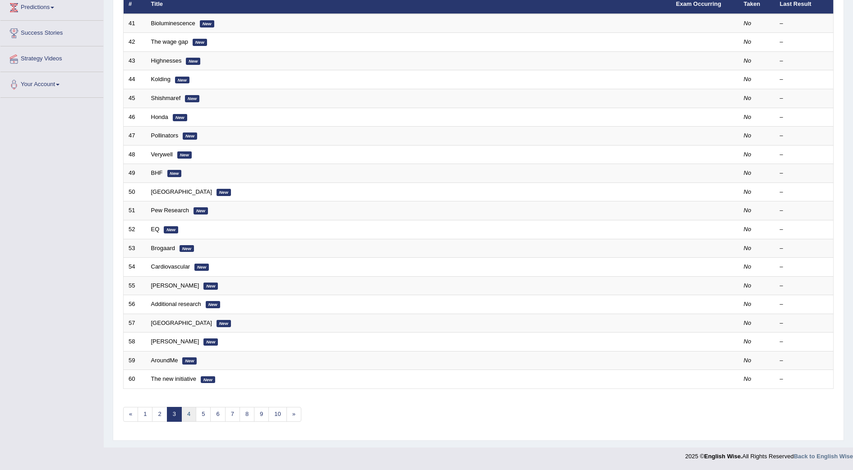
click at [188, 418] on link "4" at bounding box center [188, 414] width 15 height 15
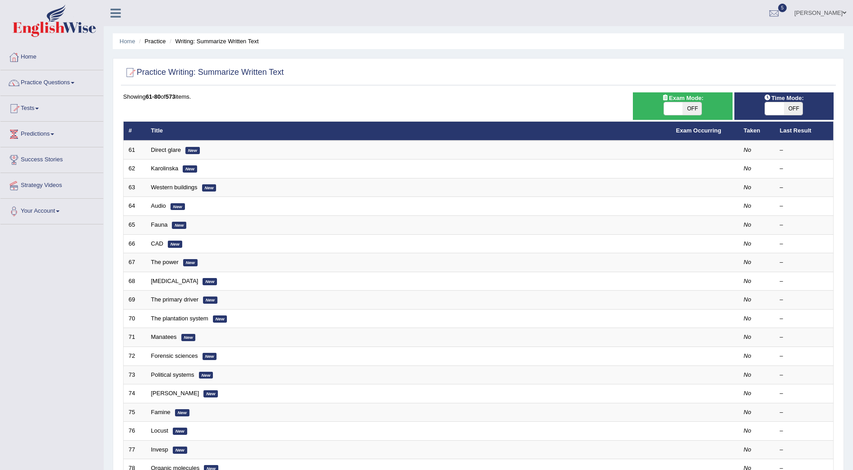
click at [114, 14] on icon at bounding box center [115, 13] width 10 height 12
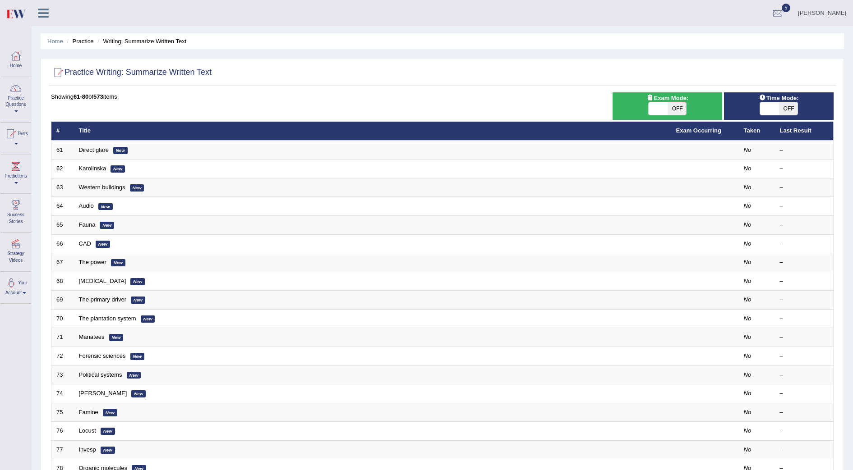
click at [43, 12] on icon at bounding box center [43, 13] width 10 height 12
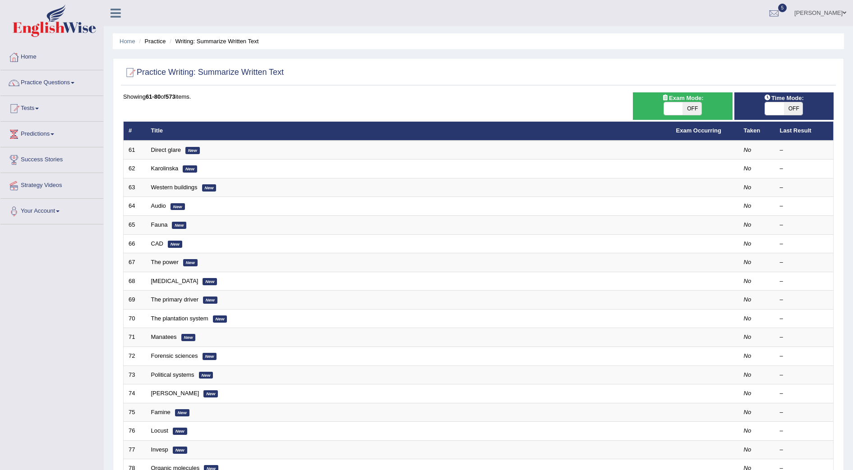
click at [116, 14] on icon at bounding box center [115, 13] width 10 height 12
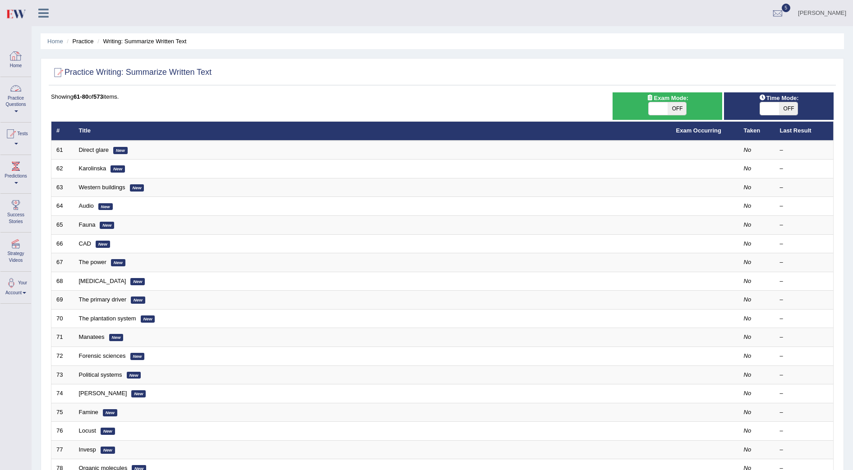
click at [16, 109] on link "Practice Questions" at bounding box center [15, 98] width 31 height 42
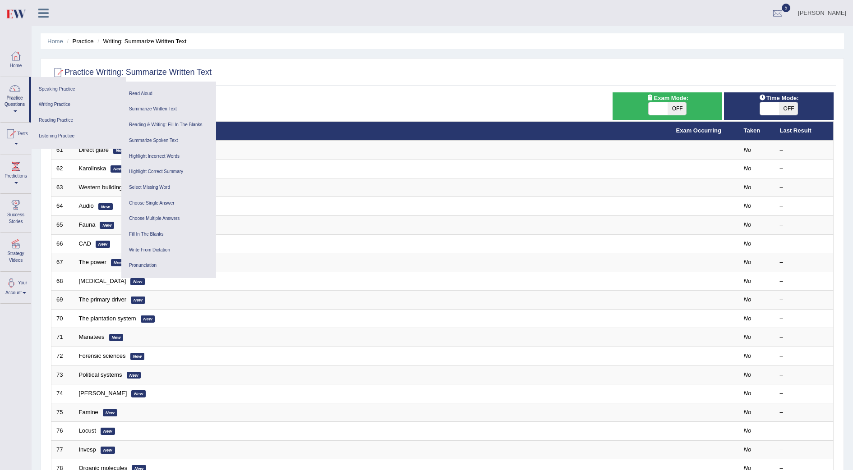
click at [16, 109] on link "Practice Questions" at bounding box center [14, 98] width 28 height 42
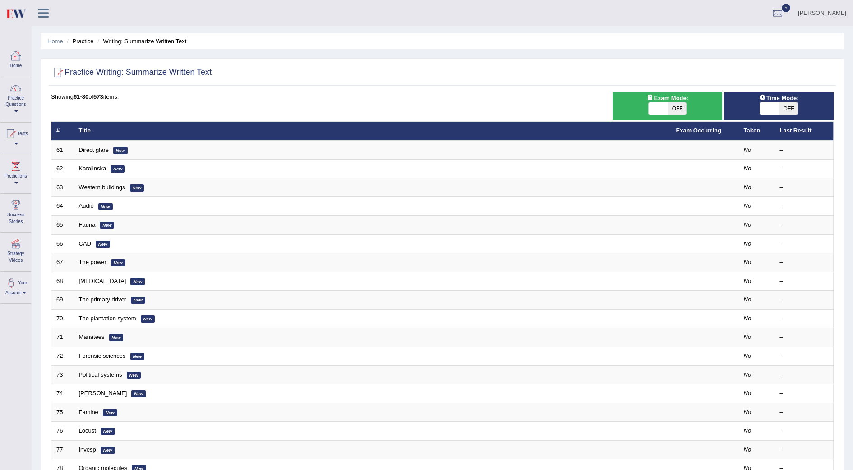
click at [41, 10] on icon at bounding box center [43, 13] width 10 height 12
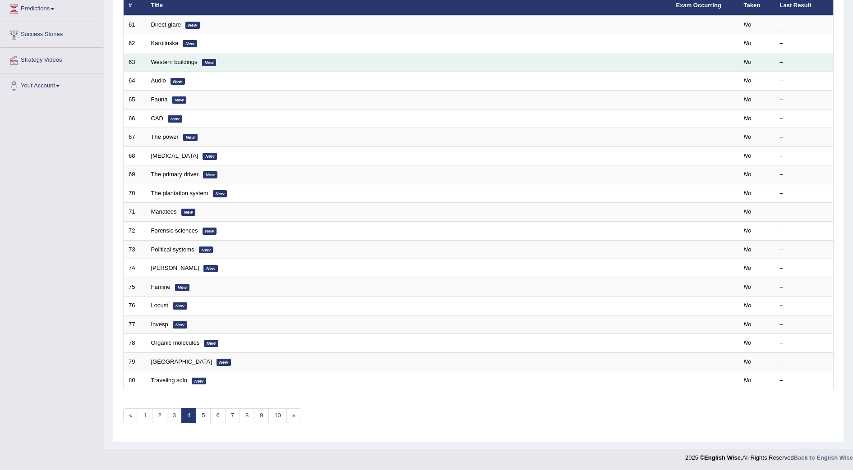
scroll to position [127, 0]
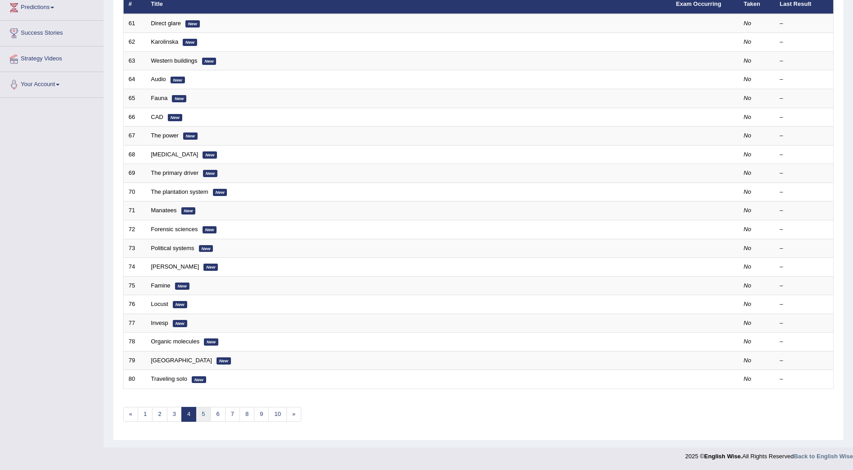
click at [203, 414] on link "5" at bounding box center [203, 414] width 15 height 15
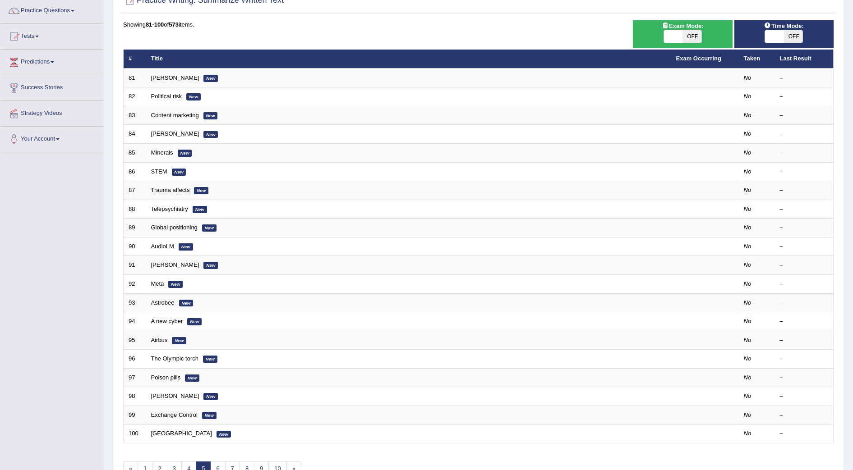
scroll to position [127, 0]
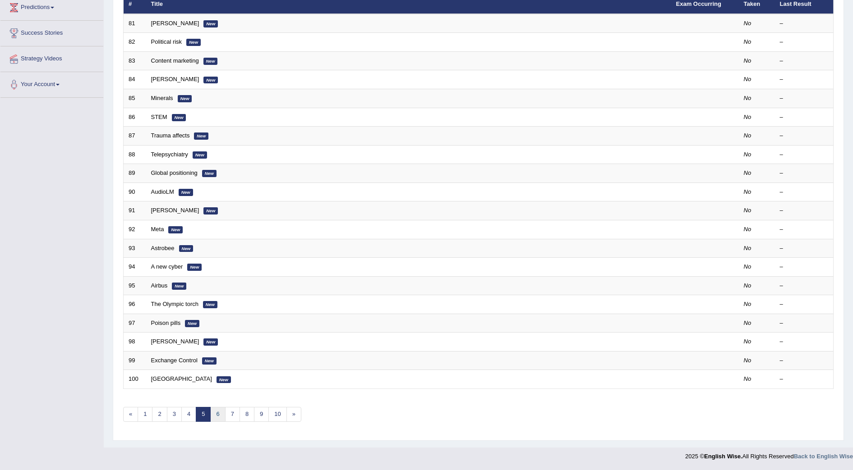
click at [220, 414] on link "6" at bounding box center [217, 414] width 15 height 15
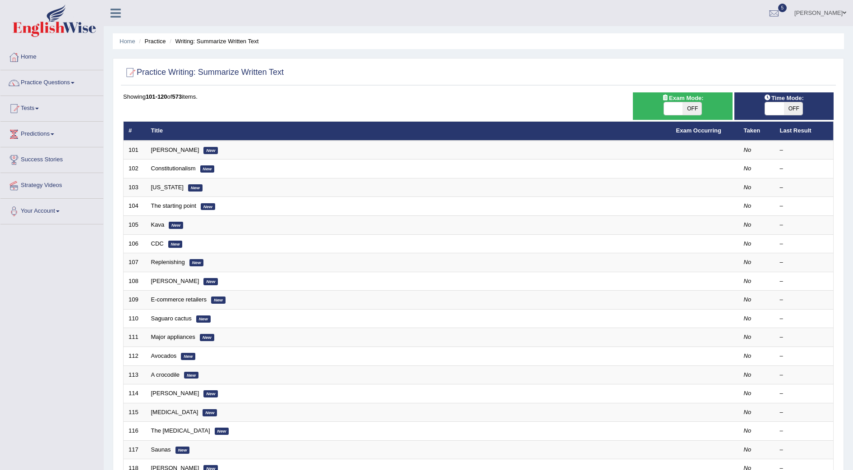
scroll to position [127, 0]
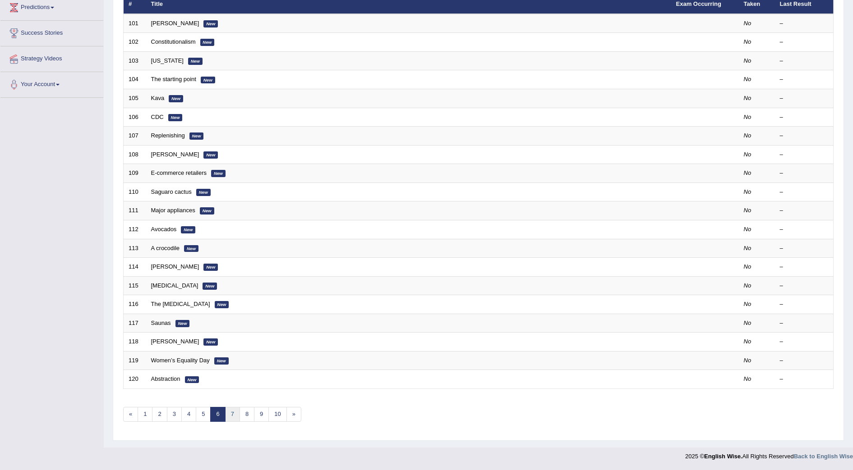
click at [233, 412] on link "7" at bounding box center [232, 414] width 15 height 15
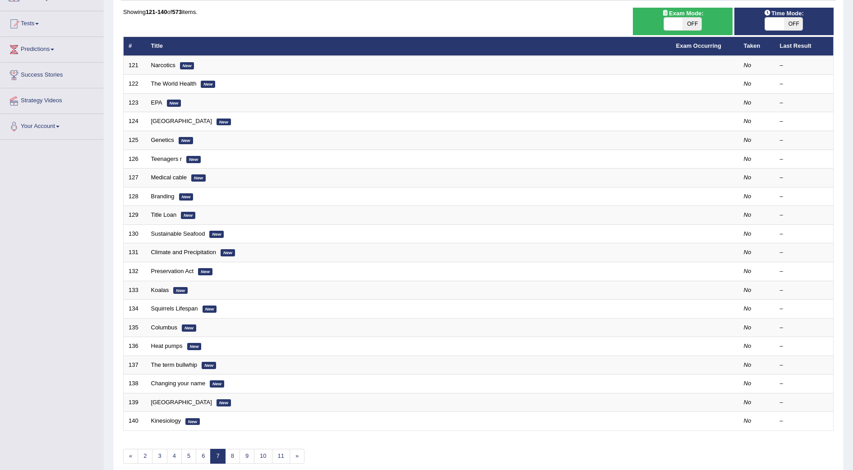
scroll to position [85, 0]
click at [238, 458] on link "8" at bounding box center [232, 456] width 15 height 15
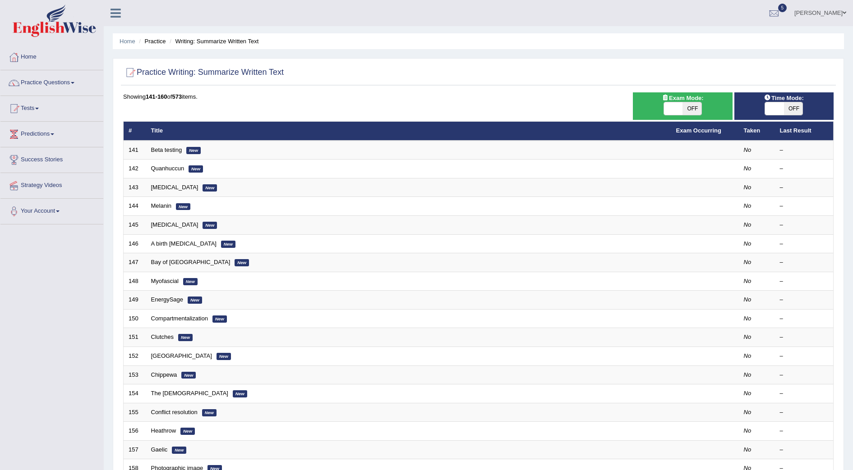
scroll to position [127, 0]
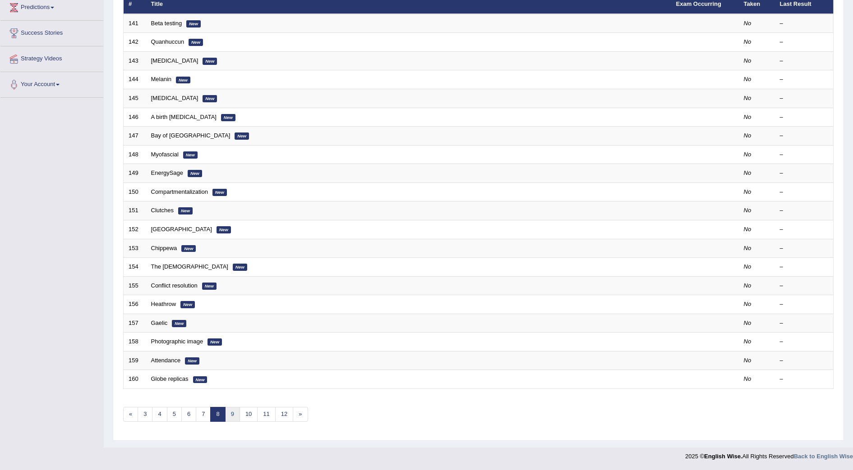
click at [229, 414] on link "9" at bounding box center [232, 414] width 15 height 15
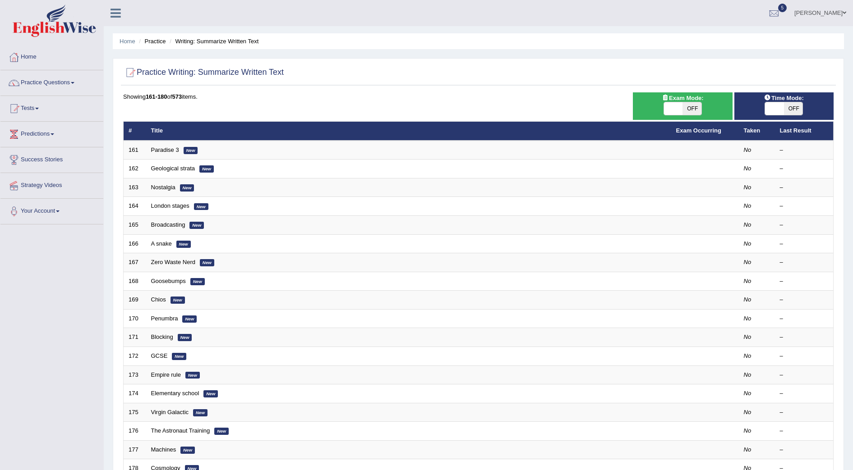
scroll to position [127, 0]
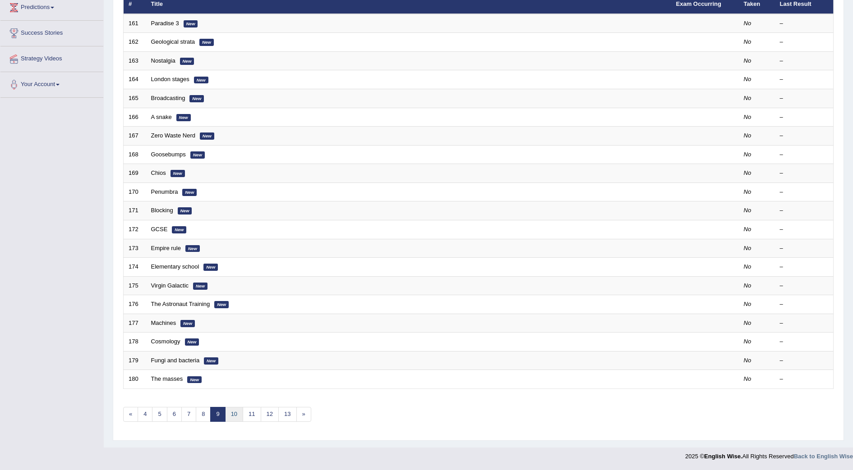
click at [232, 414] on link "10" at bounding box center [234, 414] width 18 height 15
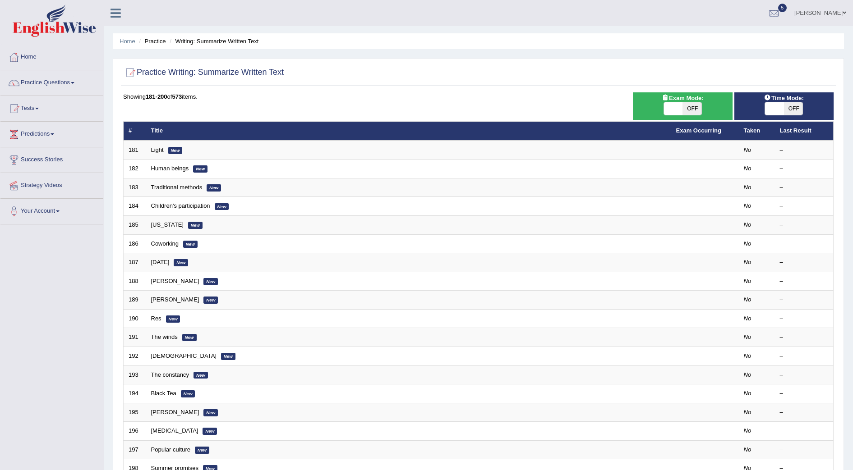
scroll to position [127, 0]
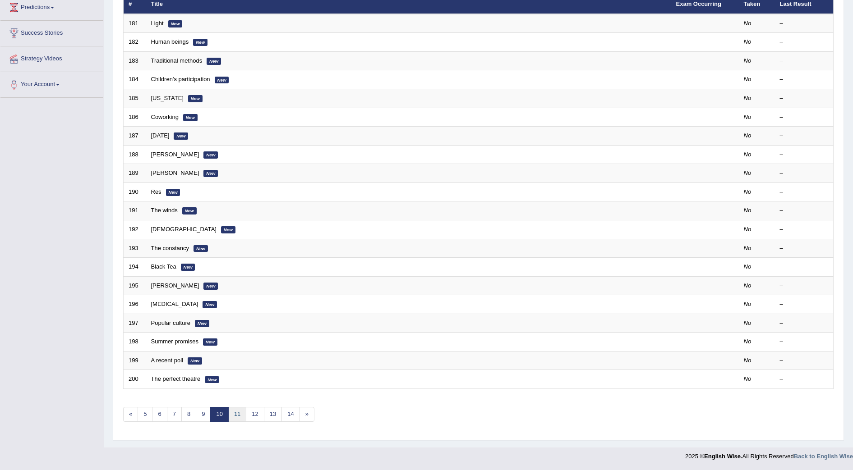
click at [239, 418] on link "11" at bounding box center [237, 414] width 18 height 15
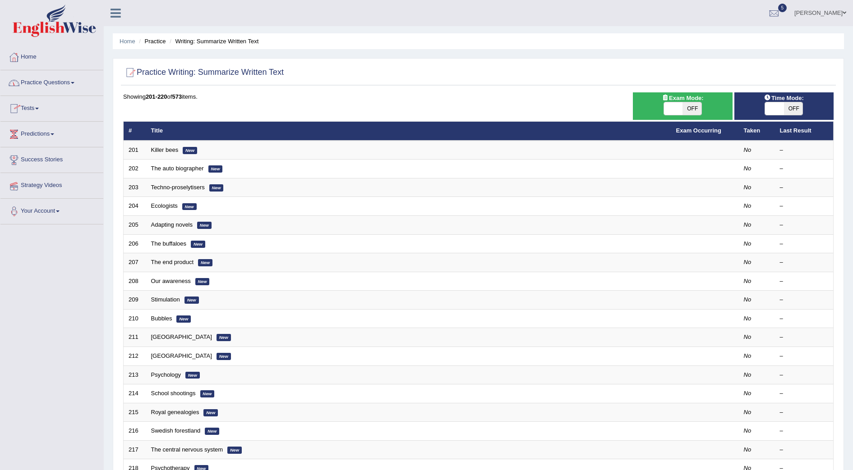
click at [32, 55] on link "Home" at bounding box center [51, 56] width 103 height 23
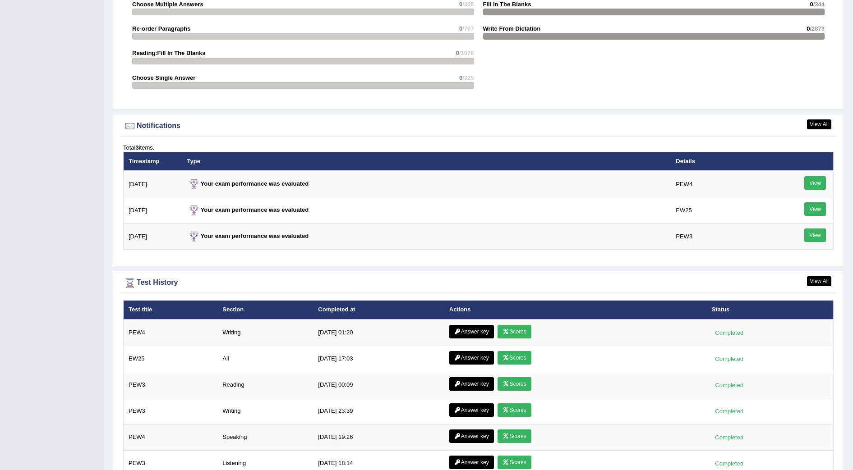
scroll to position [1066, 0]
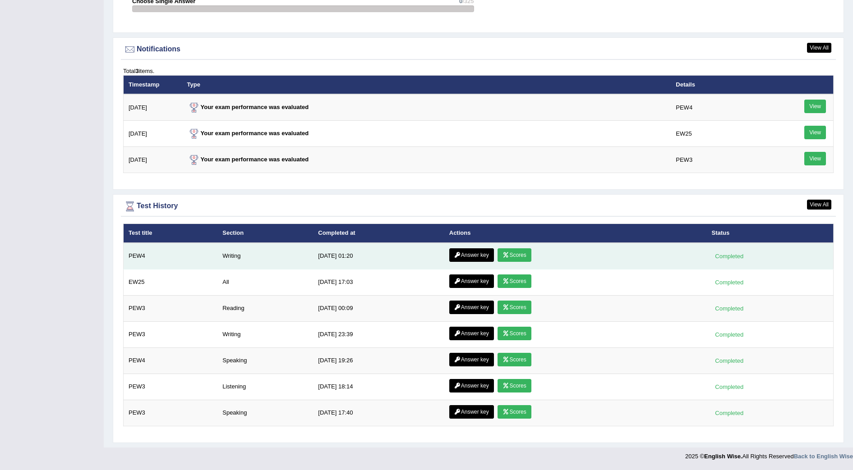
click at [472, 256] on link "Answer key" at bounding box center [471, 255] width 45 height 14
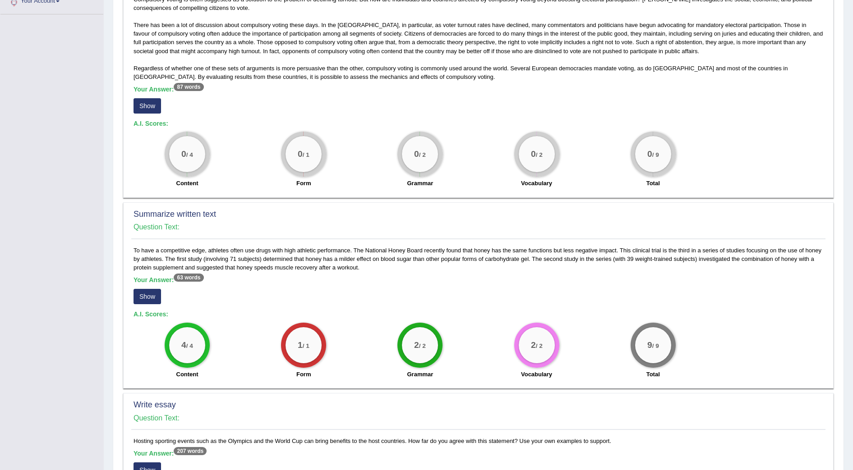
scroll to position [210, 0]
click at [429, 233] on div "Summarize written text Question Text:" at bounding box center [478, 224] width 694 height 32
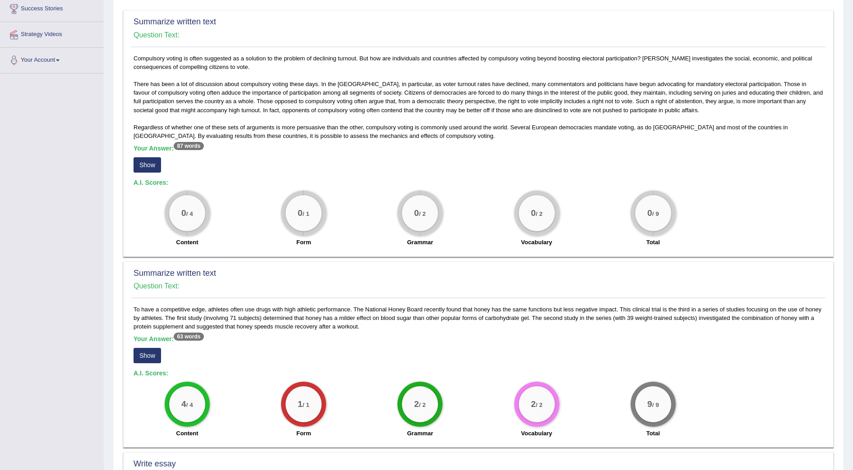
scroll to position [151, 0]
click at [142, 163] on button "Show" at bounding box center [147, 165] width 28 height 15
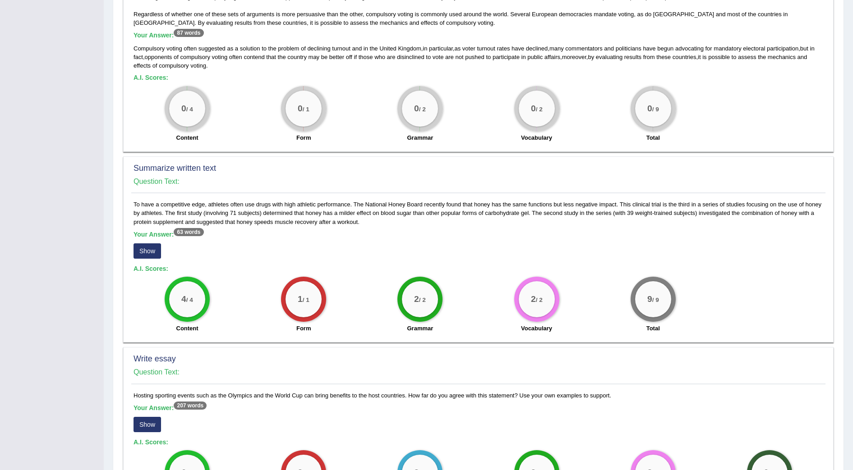
scroll to position [270, 0]
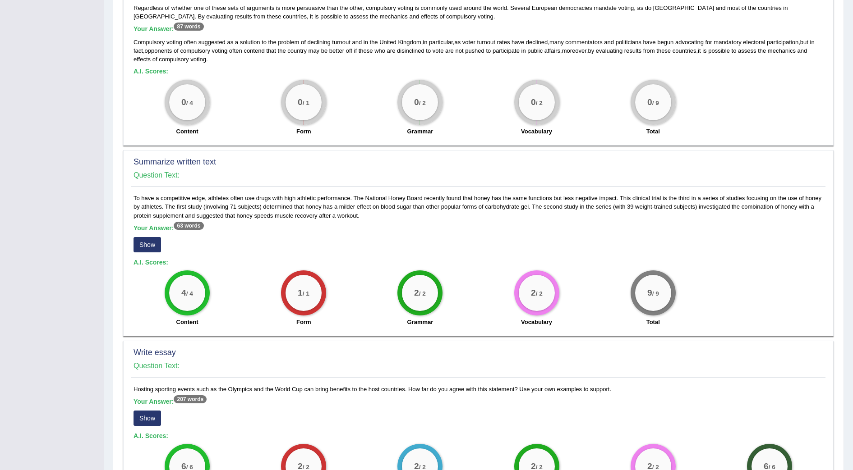
click at [151, 247] on button "Show" at bounding box center [147, 244] width 28 height 15
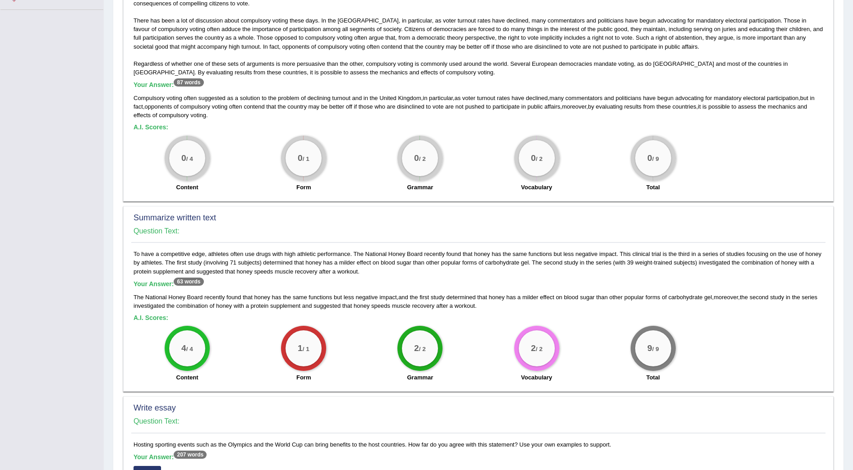
scroll to position [0, 0]
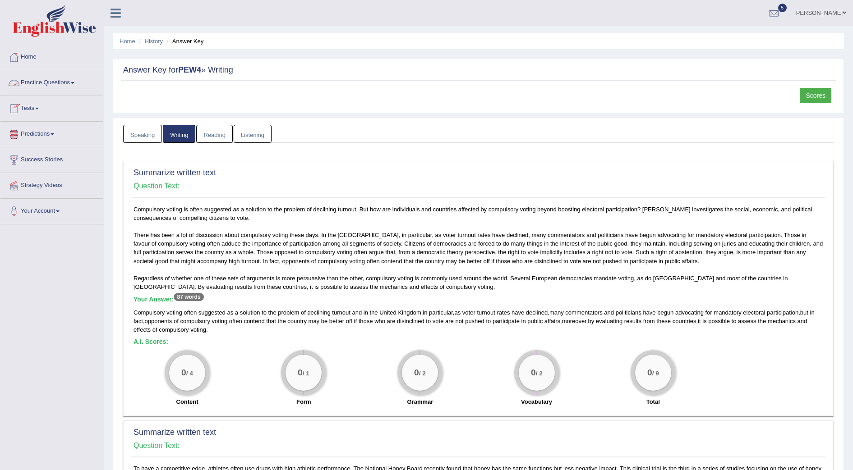
click at [36, 107] on link "Tests" at bounding box center [51, 107] width 103 height 23
click at [60, 125] on link "Take Practice Sectional Test" at bounding box center [59, 129] width 84 height 16
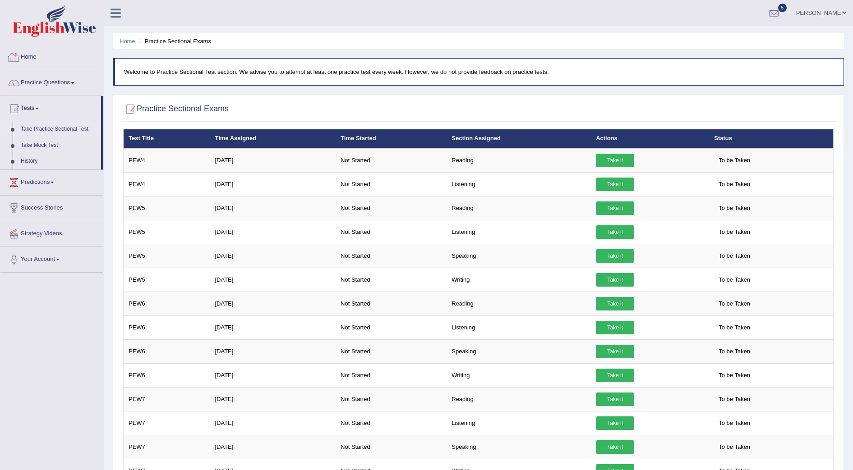
click at [38, 58] on link "Home" at bounding box center [51, 56] width 103 height 23
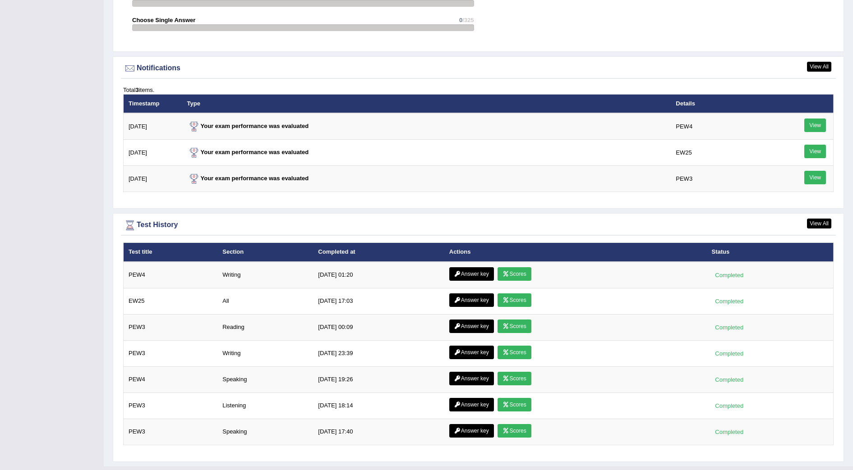
scroll to position [1066, 0]
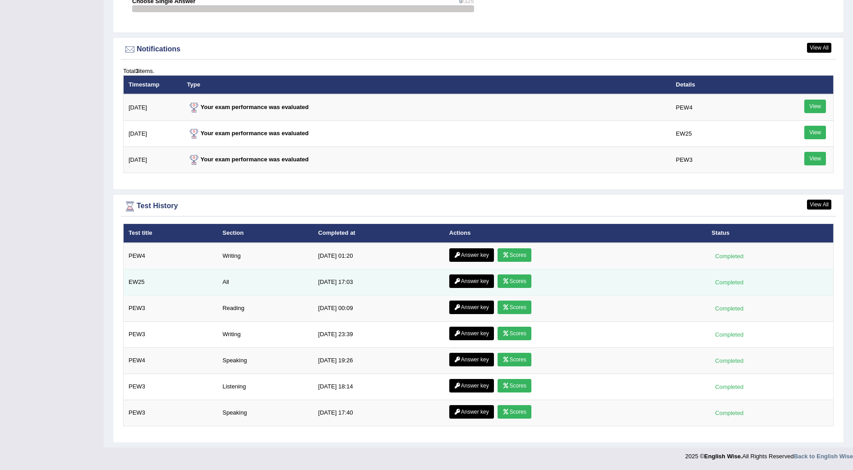
click at [513, 279] on link "Scores" at bounding box center [513, 282] width 33 height 14
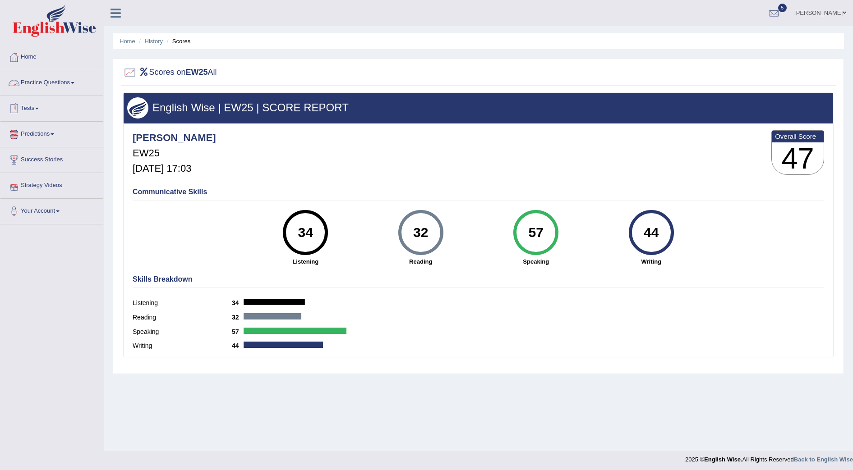
click at [64, 83] on link "Practice Questions" at bounding box center [51, 81] width 103 height 23
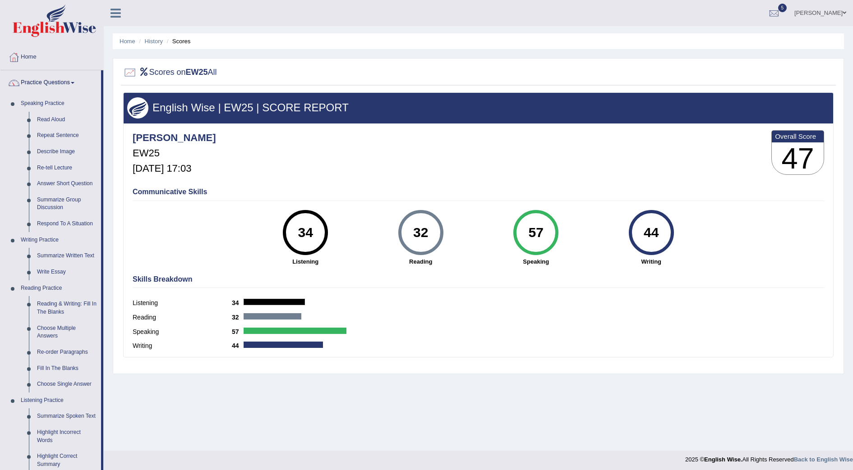
click at [64, 83] on link "Practice Questions" at bounding box center [50, 81] width 101 height 23
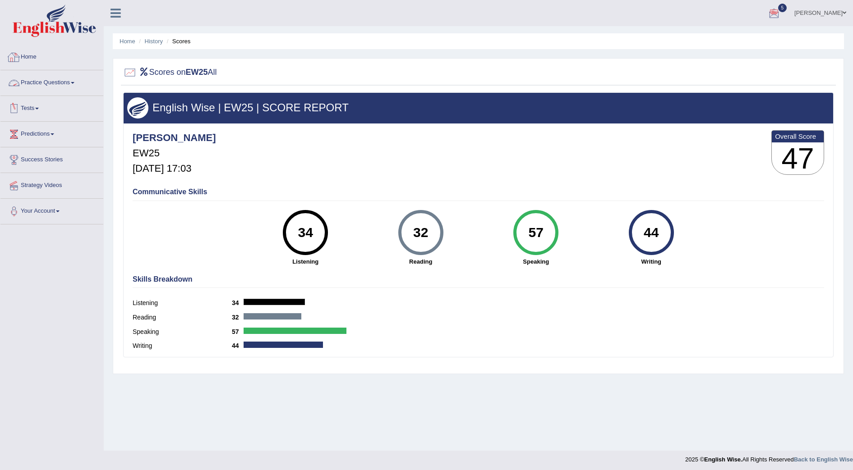
click at [27, 58] on link "Home" at bounding box center [51, 56] width 103 height 23
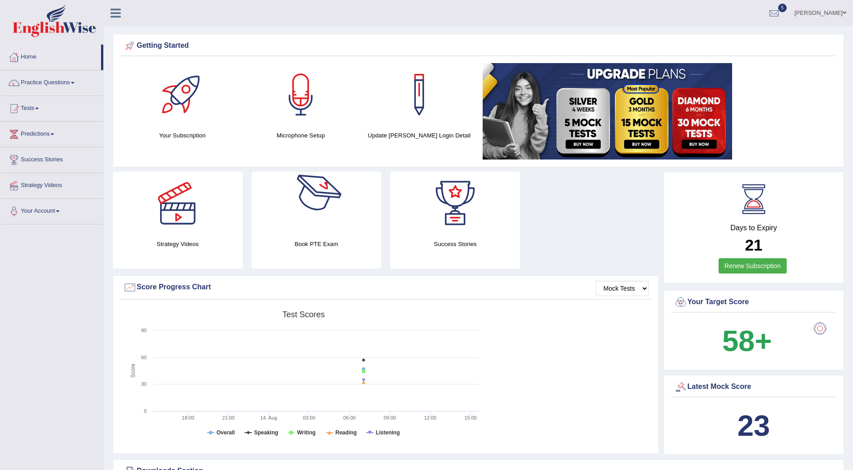
click at [420, 298] on div "Mock Tests Score Progress Chart" at bounding box center [386, 289] width 530 height 19
click at [34, 106] on link "Tests" at bounding box center [51, 107] width 103 height 23
click at [63, 128] on link "Take Practice Sectional Test" at bounding box center [59, 129] width 84 height 16
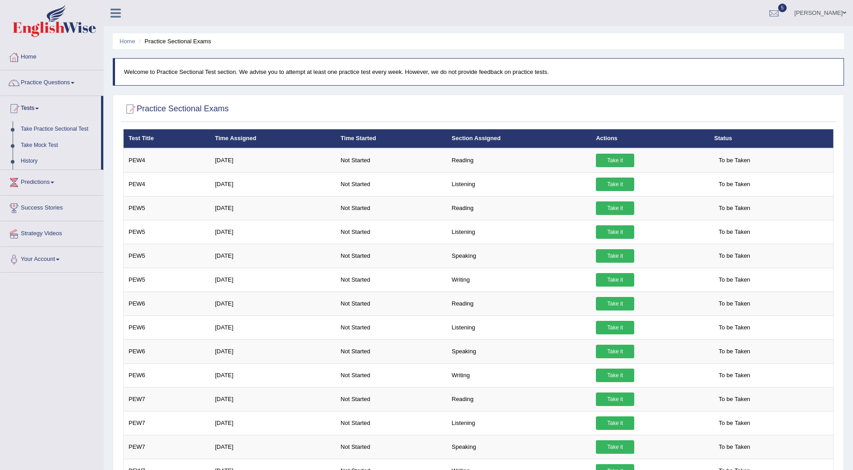
click at [32, 60] on link "Home" at bounding box center [51, 56] width 103 height 23
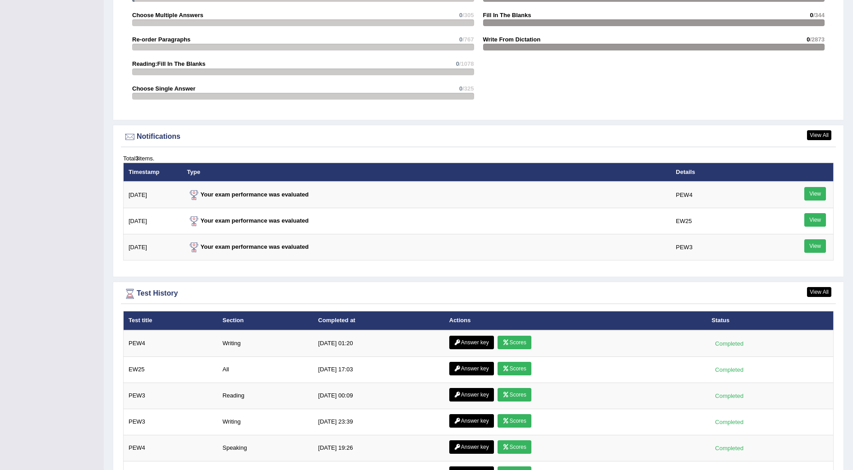
scroll to position [1066, 0]
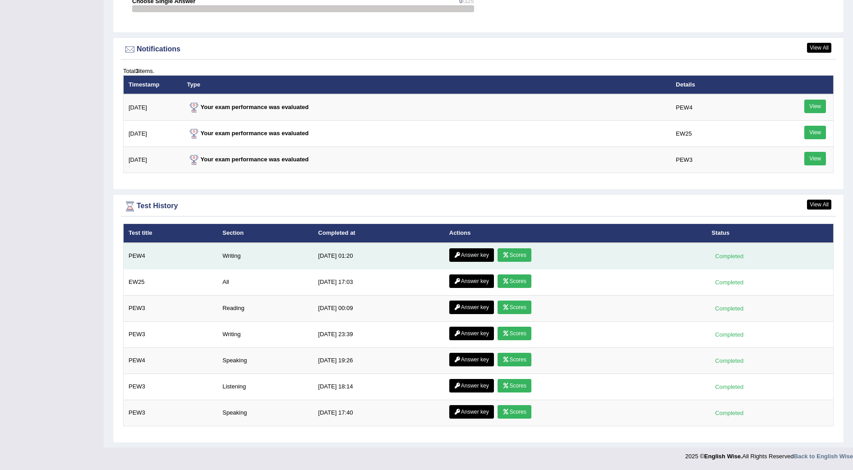
click at [505, 252] on icon at bounding box center [505, 254] width 7 height 5
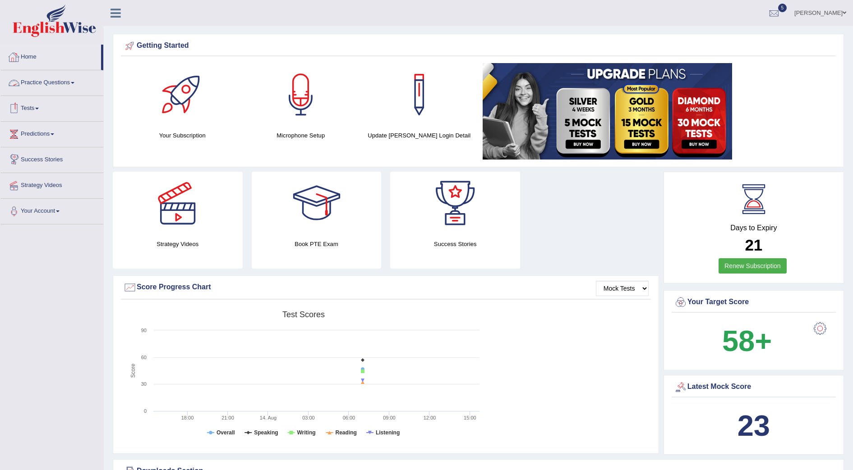
click at [55, 87] on link "Practice Questions" at bounding box center [51, 81] width 103 height 23
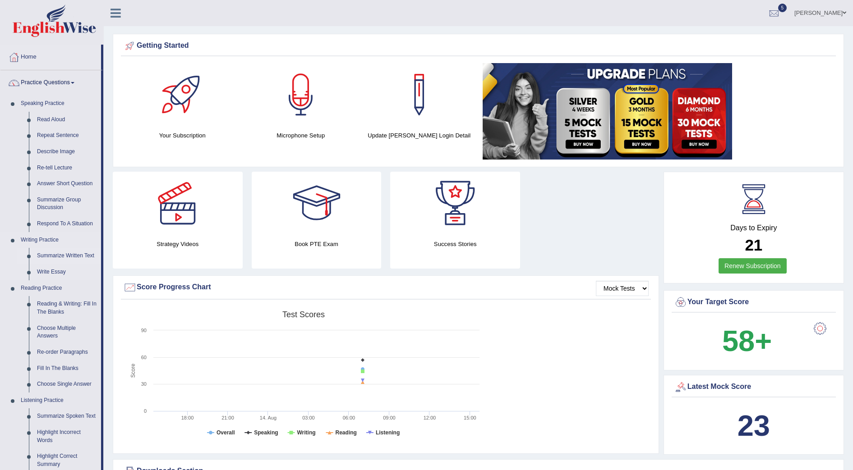
click at [60, 252] on link "Summarize Written Text" at bounding box center [67, 256] width 68 height 16
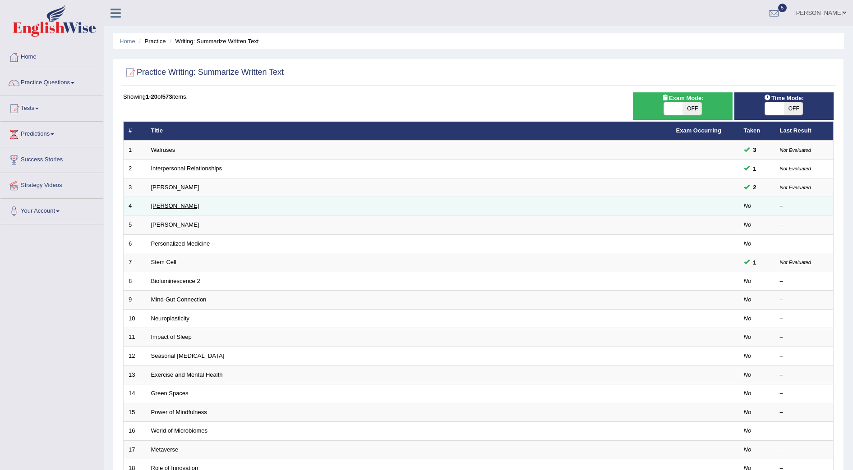
click at [167, 202] on link "Jonas Salk" at bounding box center [175, 205] width 48 height 7
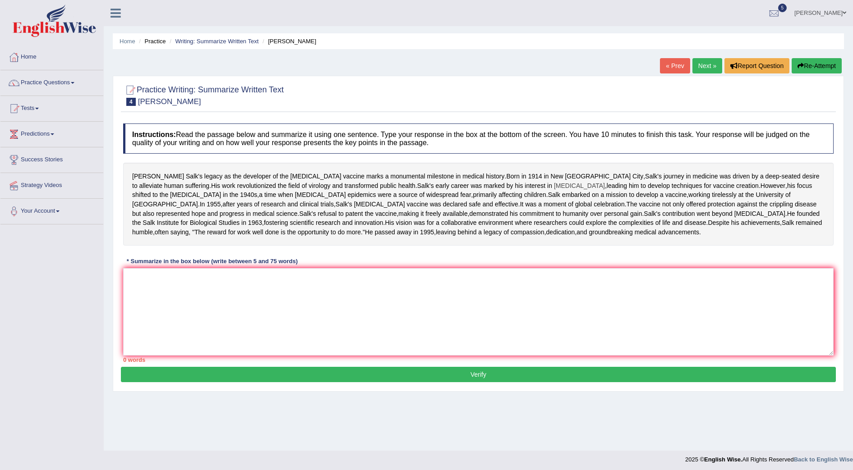
click at [554, 191] on span "[MEDICAL_DATA]" at bounding box center [579, 185] width 51 height 9
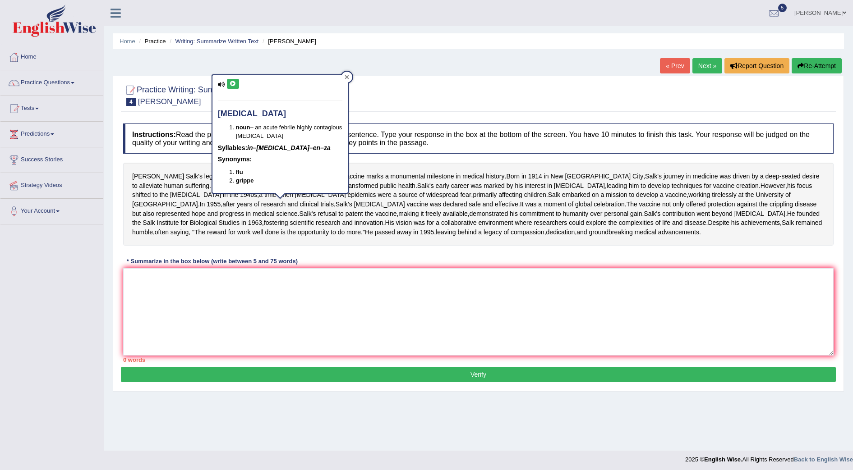
click at [348, 78] on icon at bounding box center [346, 77] width 4 height 4
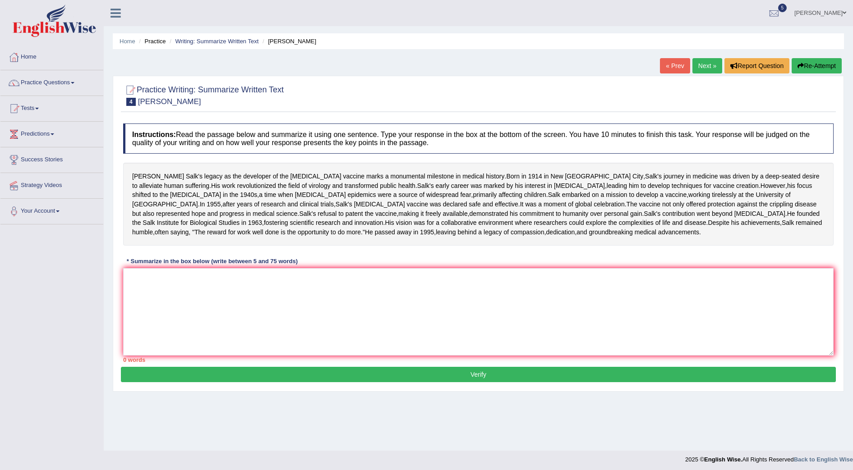
scroll to position [7, 0]
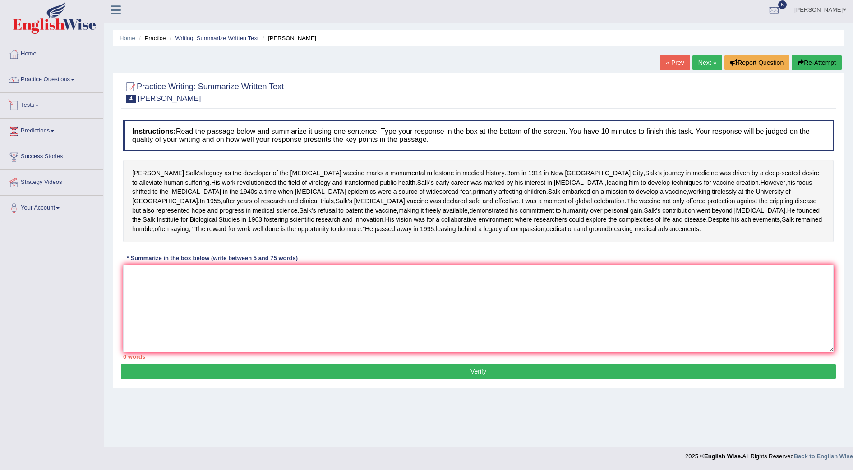
click at [31, 102] on link "Tests" at bounding box center [51, 104] width 103 height 23
click at [64, 120] on link "Take Practice Sectional Test" at bounding box center [59, 126] width 84 height 16
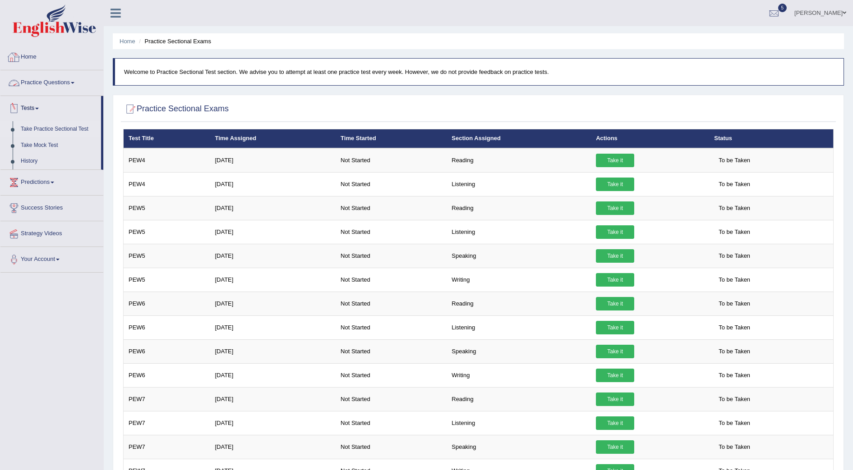
click at [31, 52] on link "Home" at bounding box center [51, 56] width 103 height 23
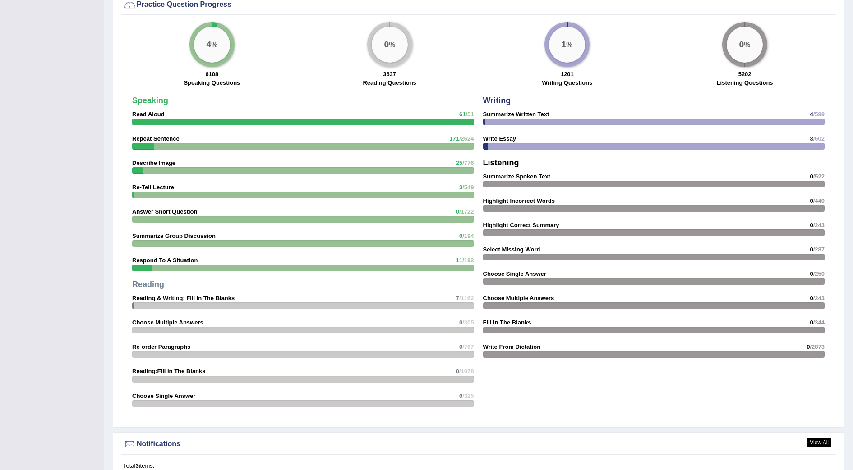
scroll to position [1066, 0]
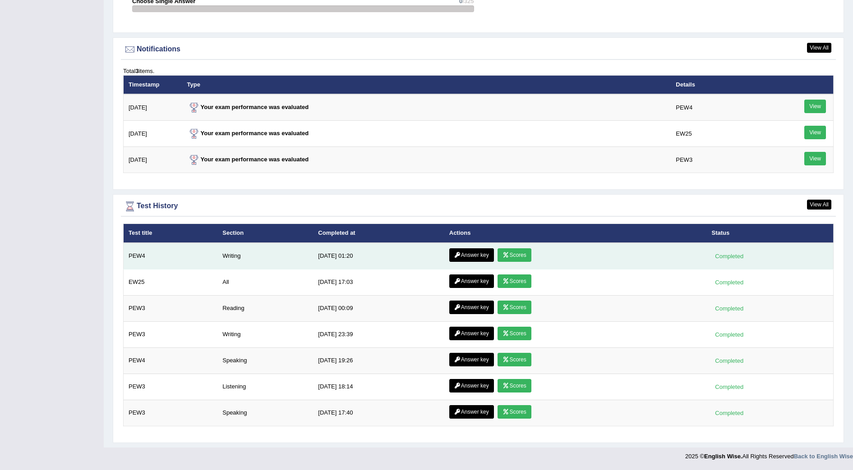
click at [513, 256] on link "Scores" at bounding box center [513, 255] width 33 height 14
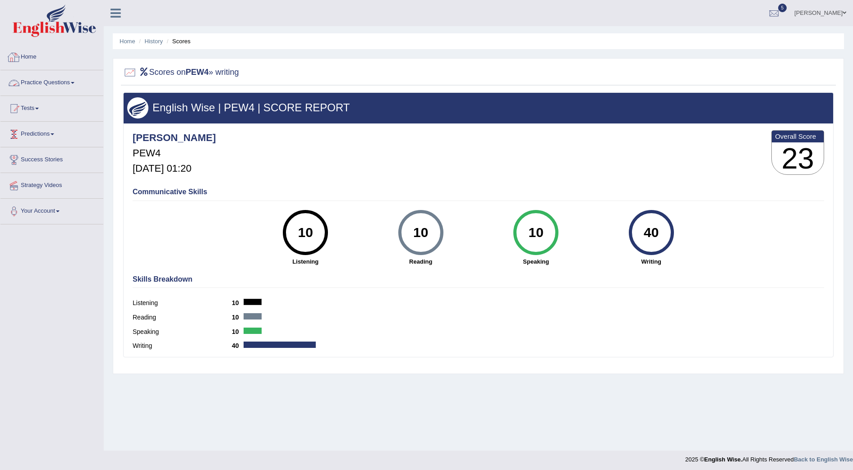
click at [30, 55] on link "Home" at bounding box center [51, 56] width 103 height 23
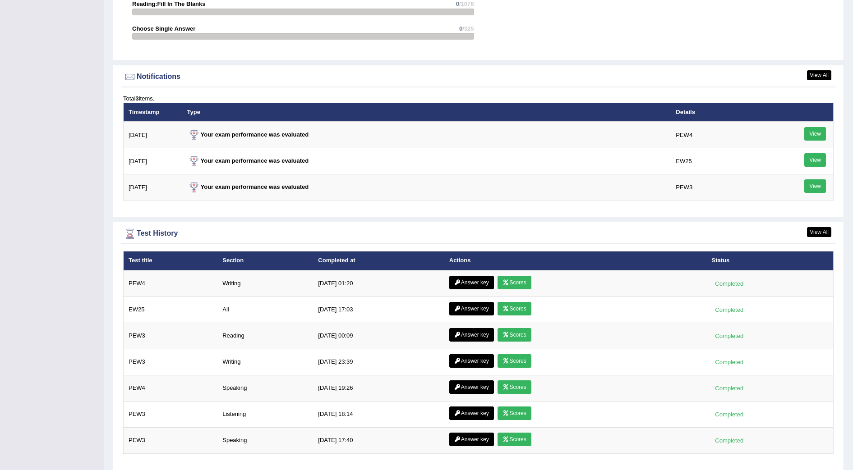
scroll to position [1066, 0]
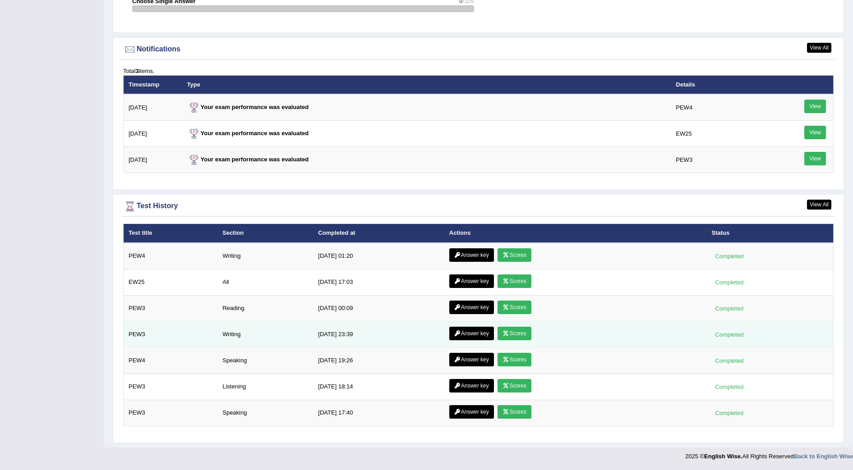
click at [512, 332] on link "Scores" at bounding box center [513, 334] width 33 height 14
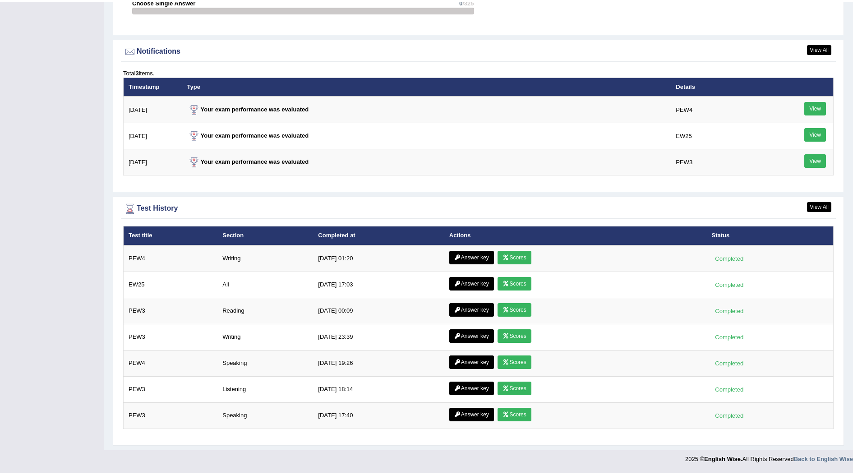
scroll to position [1062, 0]
